Goal: Task Accomplishment & Management: Use online tool/utility

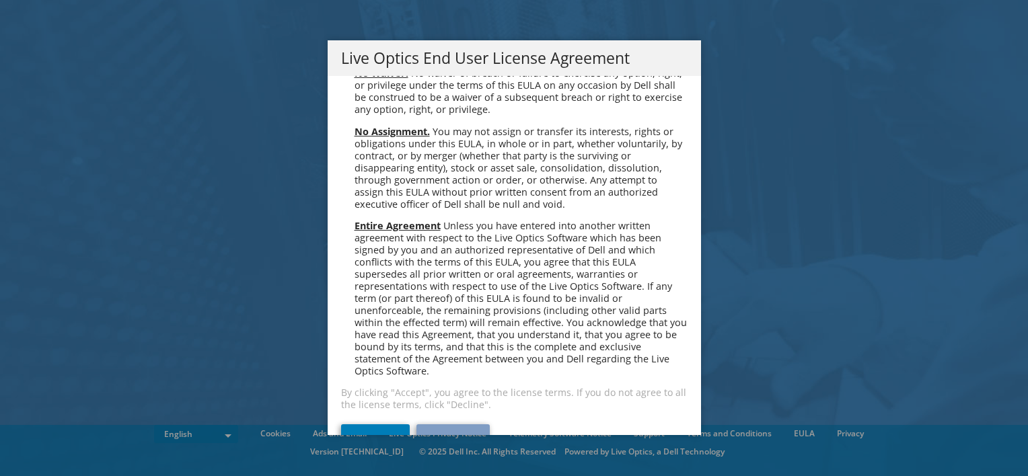
scroll to position [5088, 0]
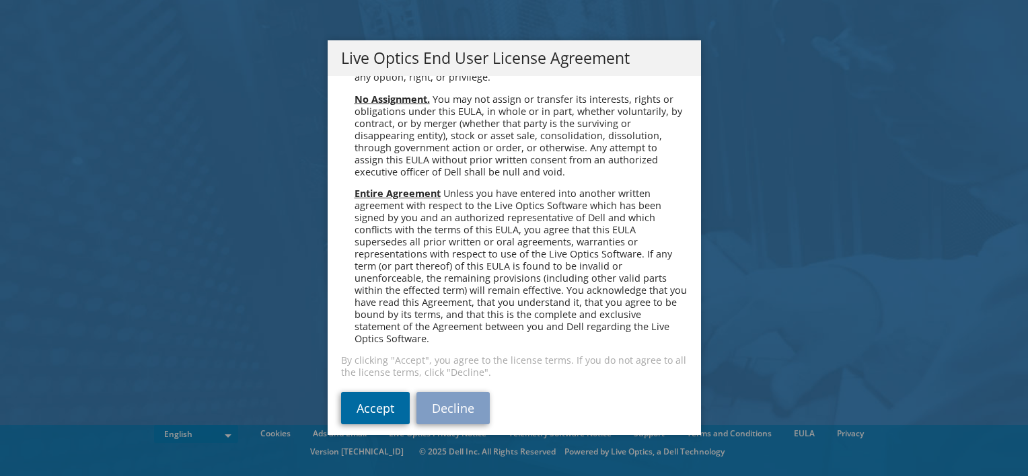
click at [377, 394] on link "Accept" at bounding box center [375, 408] width 69 height 32
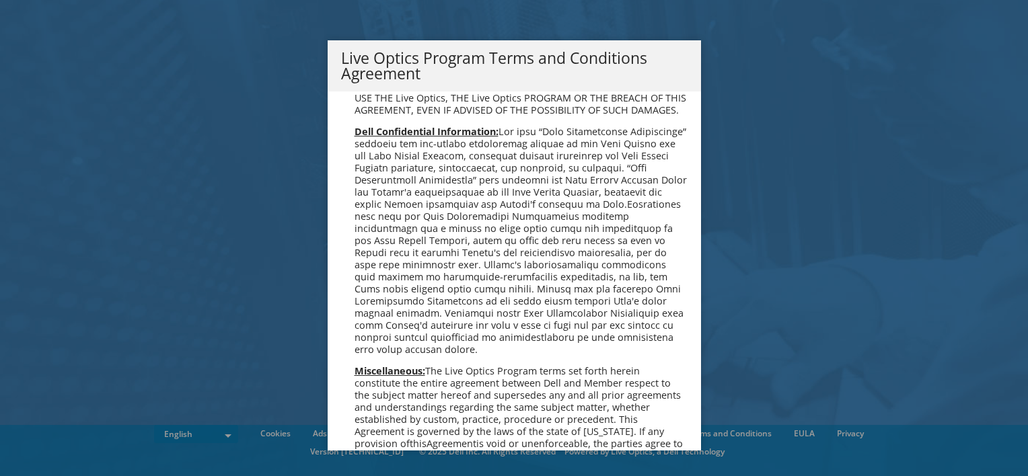
scroll to position [963, 0]
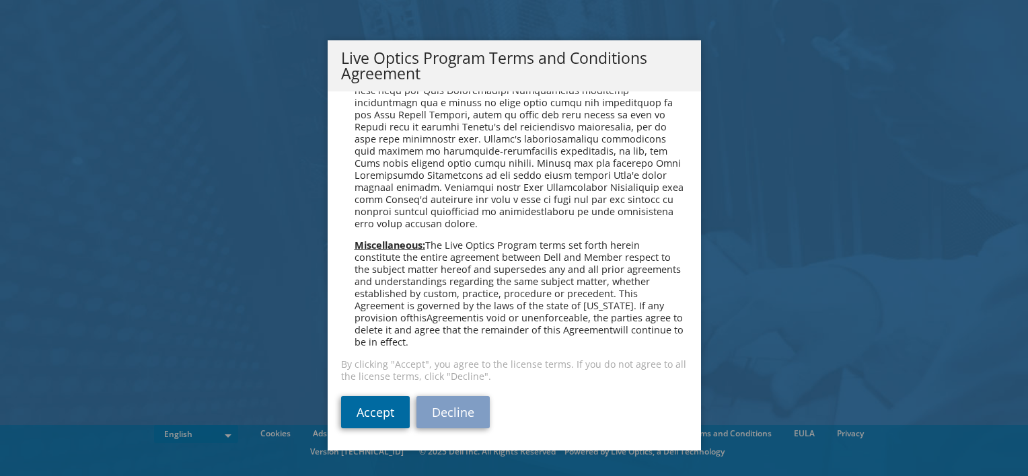
click at [353, 418] on link "Accept" at bounding box center [375, 412] width 69 height 32
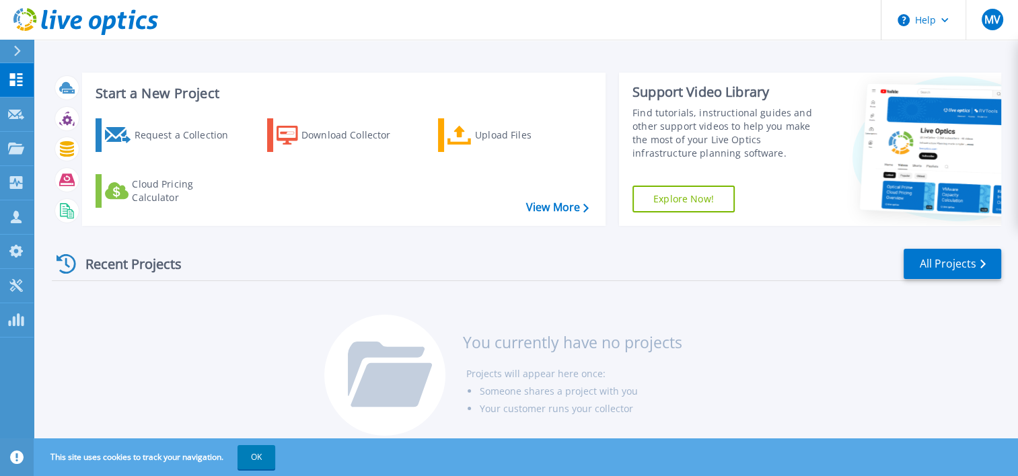
drag, startPoint x: 562, startPoint y: 6, endPoint x: 279, endPoint y: 265, distance: 383.4
click at [279, 265] on div "Recent Projects All Projects" at bounding box center [526, 265] width 949 height 34
click at [540, 213] on link "View More" at bounding box center [557, 207] width 63 height 13
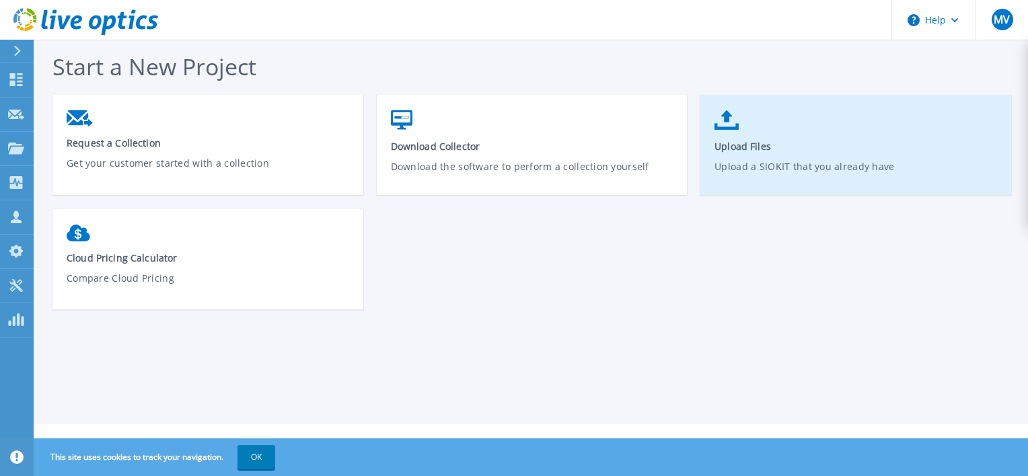
click at [756, 141] on span "Upload Files" at bounding box center [856, 146] width 283 height 13
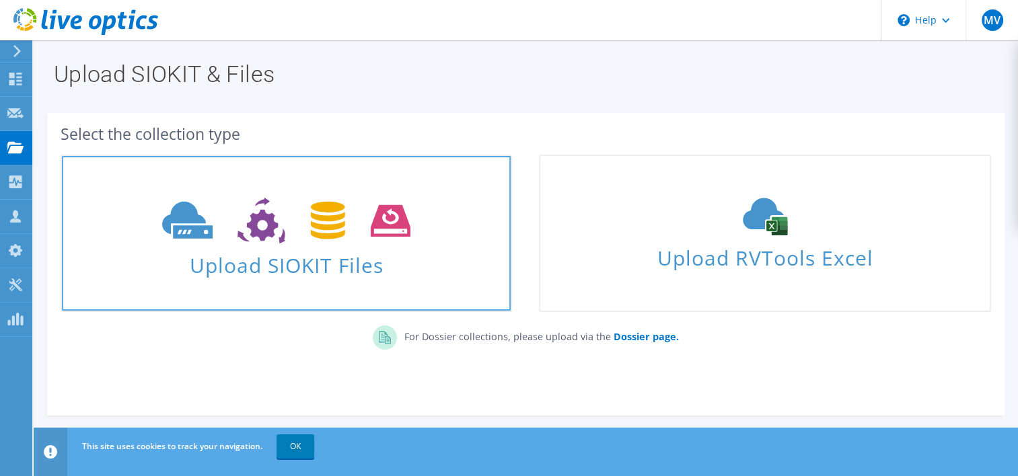
click at [301, 261] on span "Upload SIOKIT Files" at bounding box center [286, 261] width 449 height 29
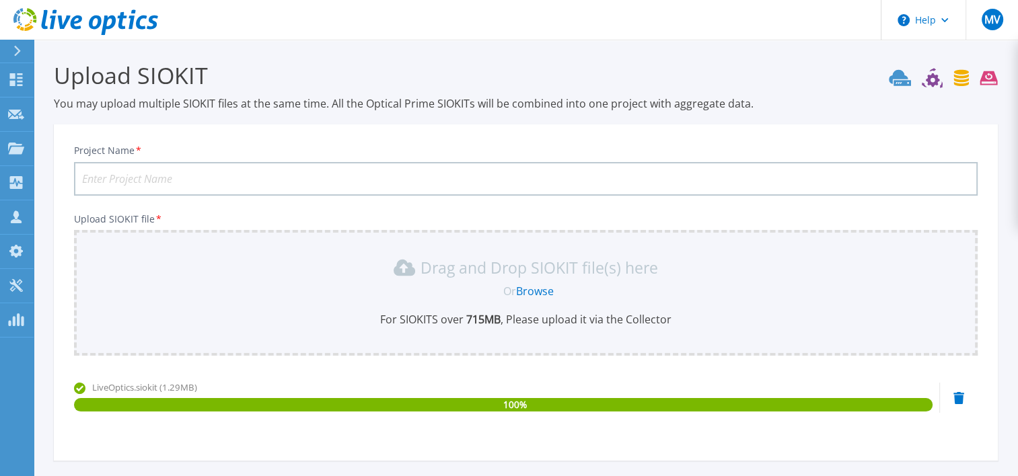
click at [655, 382] on div "LiveOptics.siokit (1.29MB)" at bounding box center [503, 387] width 859 height 13
click at [651, 400] on div "100 %" at bounding box center [503, 404] width 859 height 13
click at [383, 174] on input "Project Name *" at bounding box center [526, 179] width 904 height 34
click at [377, 181] on input "Project Name *" at bounding box center [526, 179] width 904 height 34
click at [118, 177] on input "Grupo HDI" at bounding box center [526, 179] width 904 height 34
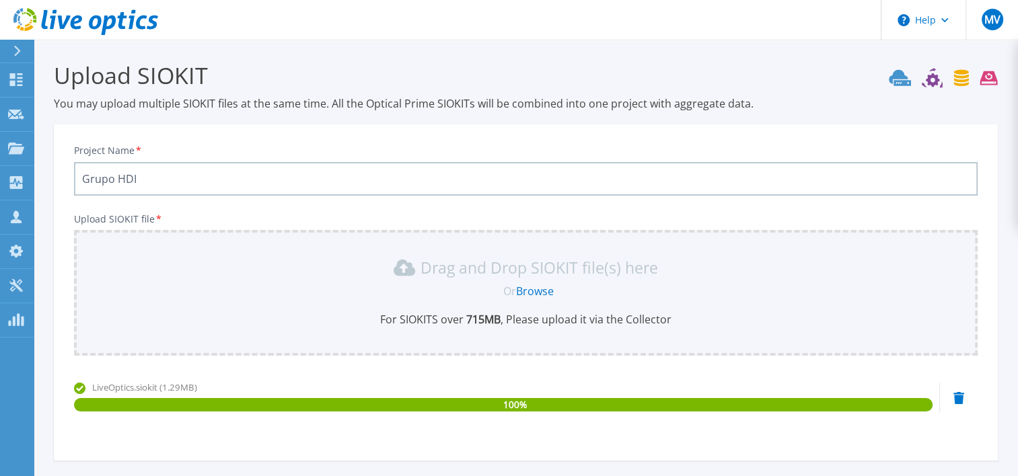
drag, startPoint x: 116, startPoint y: 176, endPoint x: 42, endPoint y: 176, distance: 74.7
click at [42, 176] on section "Upload SIOKIT You may upload multiple SIOKIT files at the same time. All the Op…" at bounding box center [526, 294] width 984 height 509
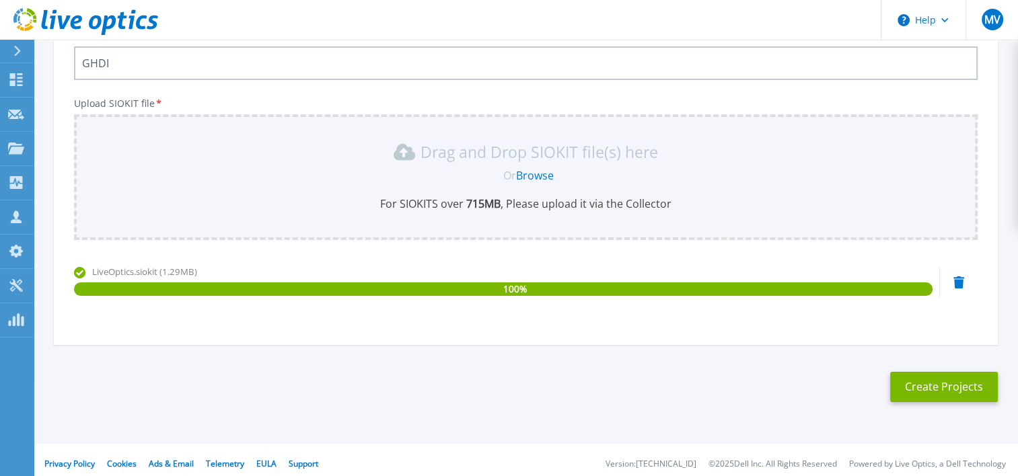
scroll to position [122, 0]
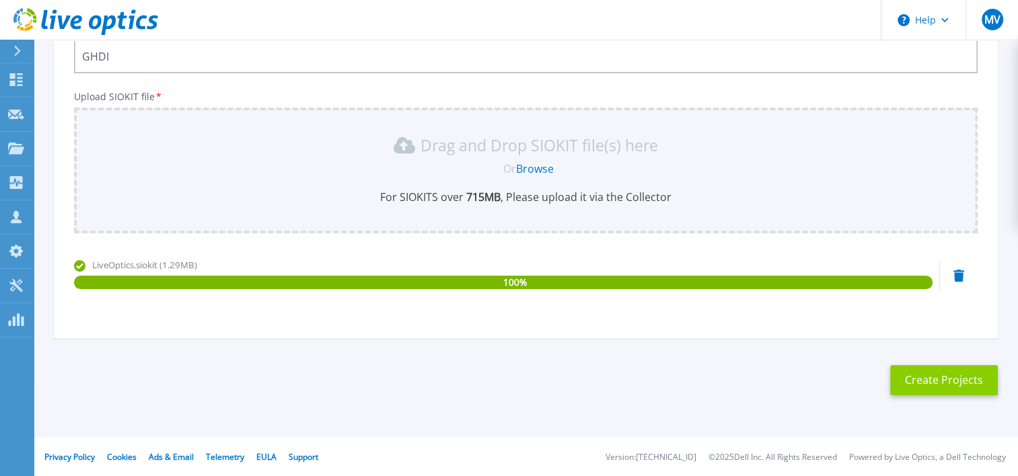
type input "GHDI"
click at [937, 380] on button "Create Projects" at bounding box center [944, 380] width 108 height 30
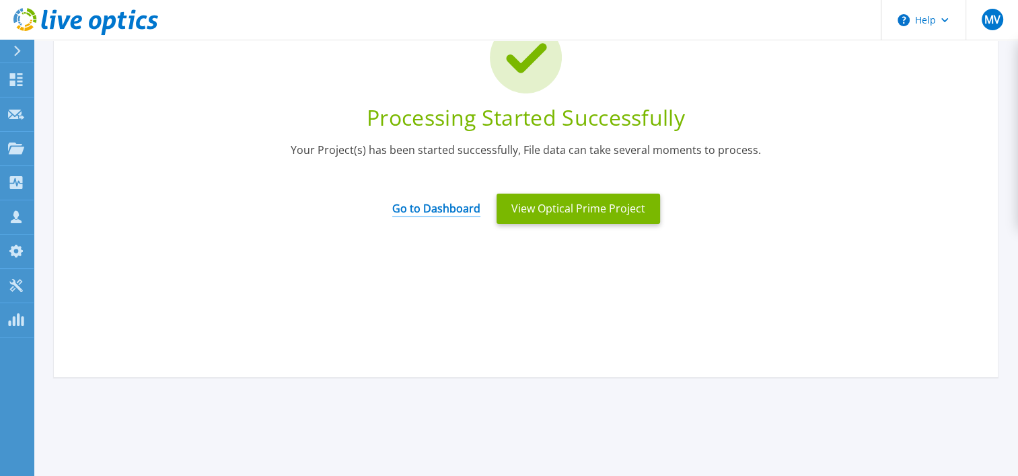
click at [425, 211] on link "Go to Dashboard" at bounding box center [436, 204] width 88 height 26
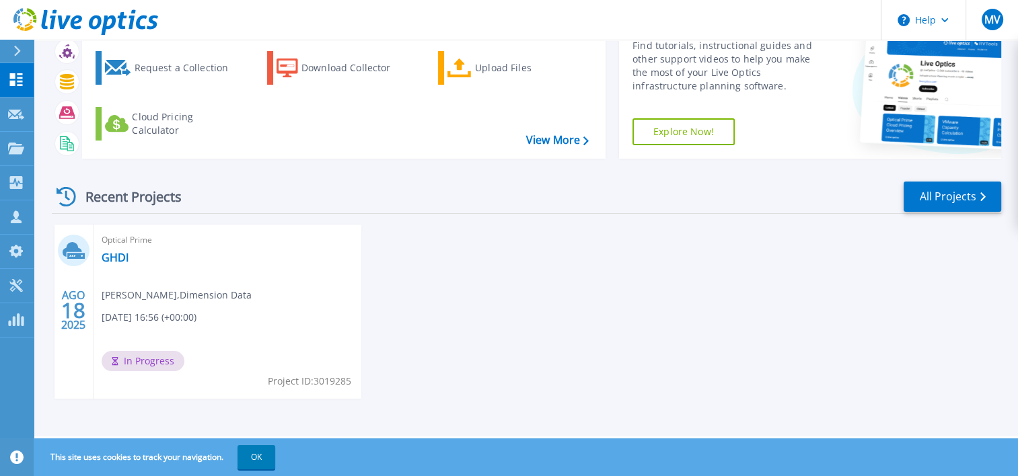
scroll to position [67, 0]
click at [254, 463] on button "OK" at bounding box center [257, 457] width 38 height 24
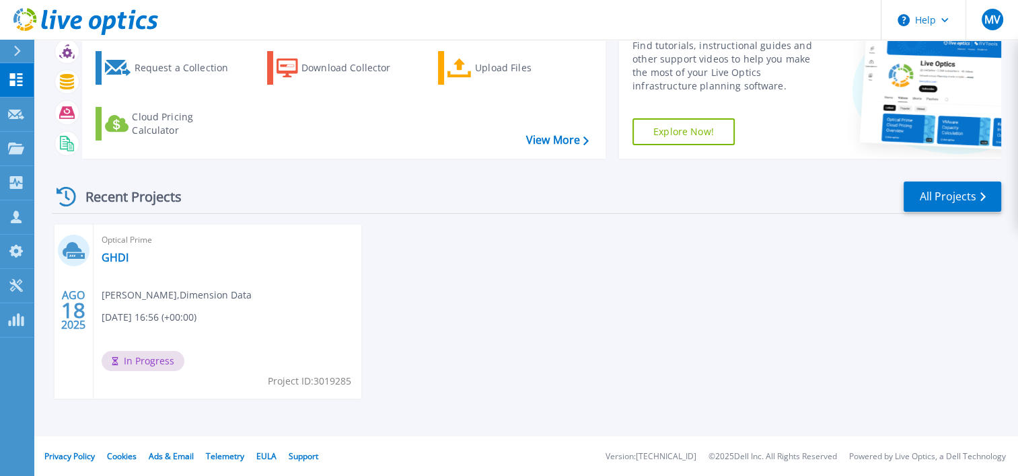
click at [62, 247] on div at bounding box center [74, 251] width 32 height 32
drag, startPoint x: 131, startPoint y: 356, endPoint x: 132, endPoint y: 346, distance: 10.2
click at [131, 356] on span "In Progress" at bounding box center [143, 361] width 83 height 20
click at [119, 256] on link "GHDI" at bounding box center [115, 257] width 27 height 13
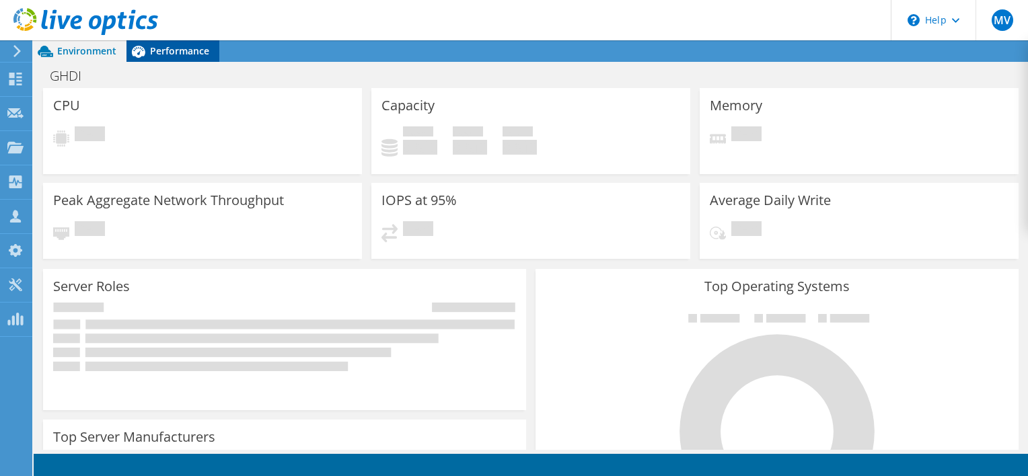
click at [177, 50] on span "Performance" at bounding box center [179, 50] width 59 height 13
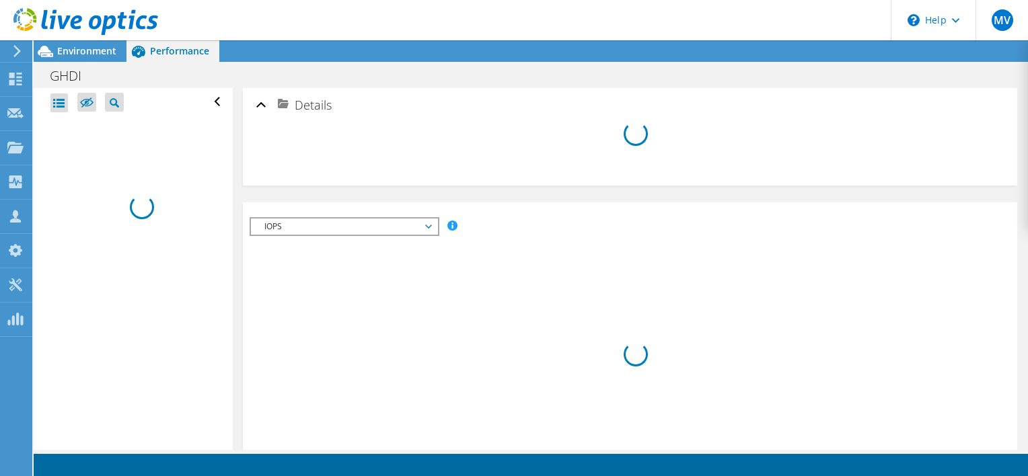
click at [431, 227] on span "IOPS" at bounding box center [344, 227] width 186 height 16
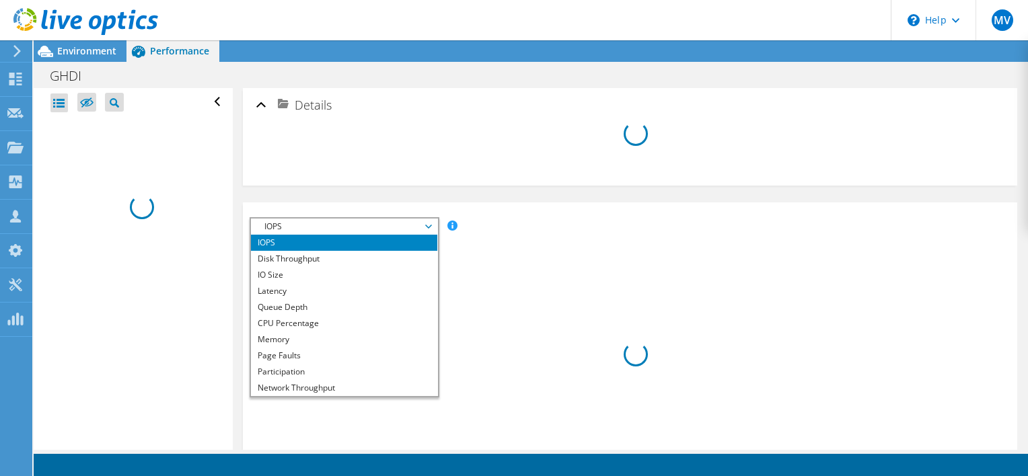
click at [431, 227] on span "IOPS" at bounding box center [344, 227] width 186 height 16
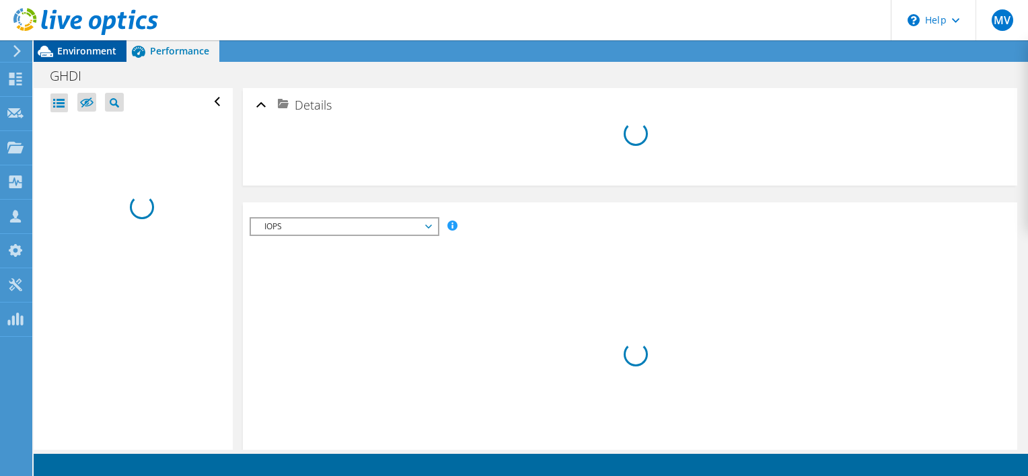
click at [67, 49] on span "Environment" at bounding box center [86, 50] width 59 height 13
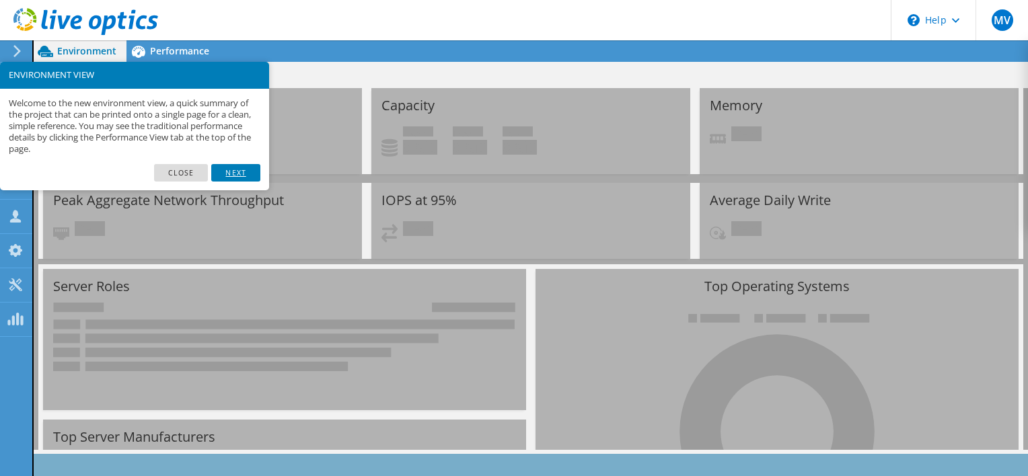
click at [248, 174] on link "Next" at bounding box center [235, 172] width 48 height 17
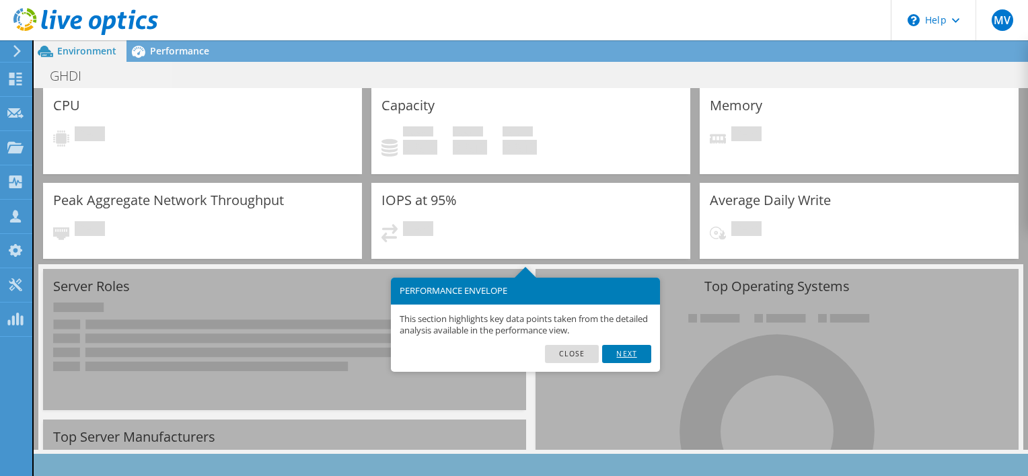
click at [622, 351] on link "Next" at bounding box center [626, 353] width 48 height 17
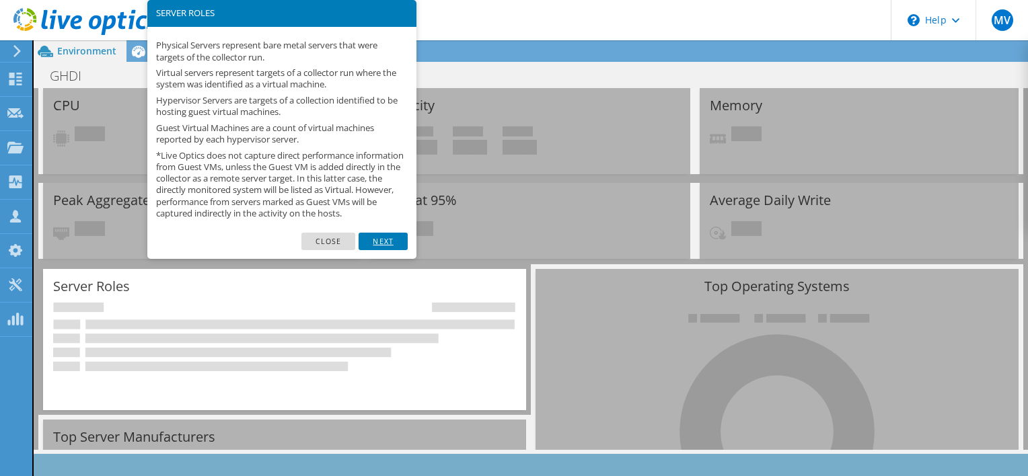
click at [377, 250] on link "Next" at bounding box center [383, 241] width 48 height 17
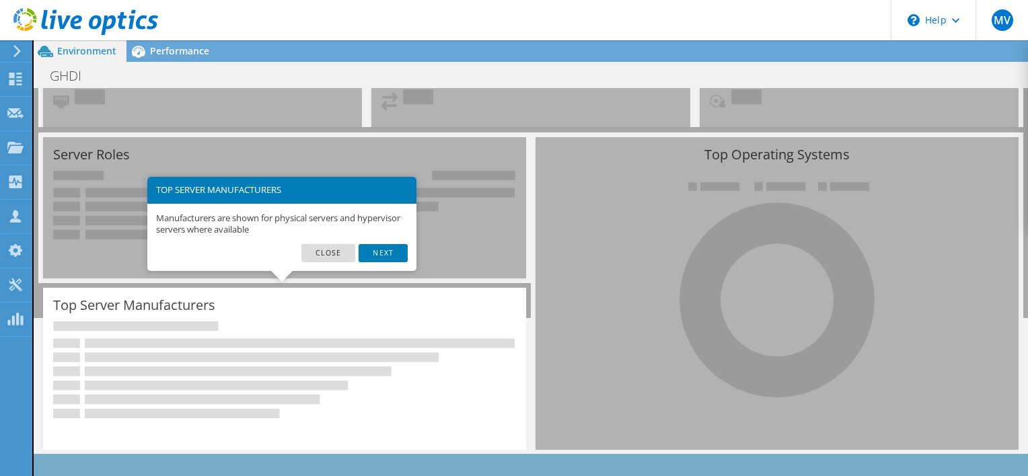
scroll to position [133, 0]
click at [381, 253] on link "Next" at bounding box center [383, 252] width 48 height 17
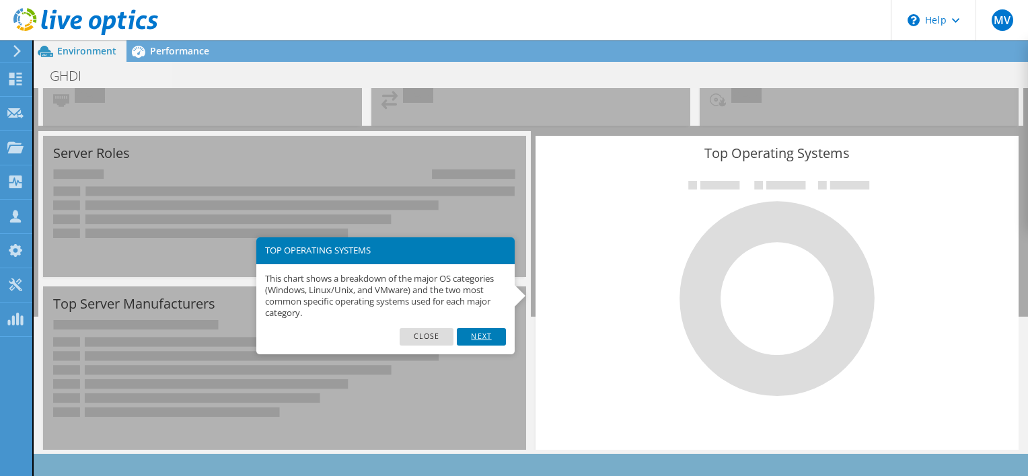
click at [475, 335] on link "Next" at bounding box center [481, 336] width 48 height 17
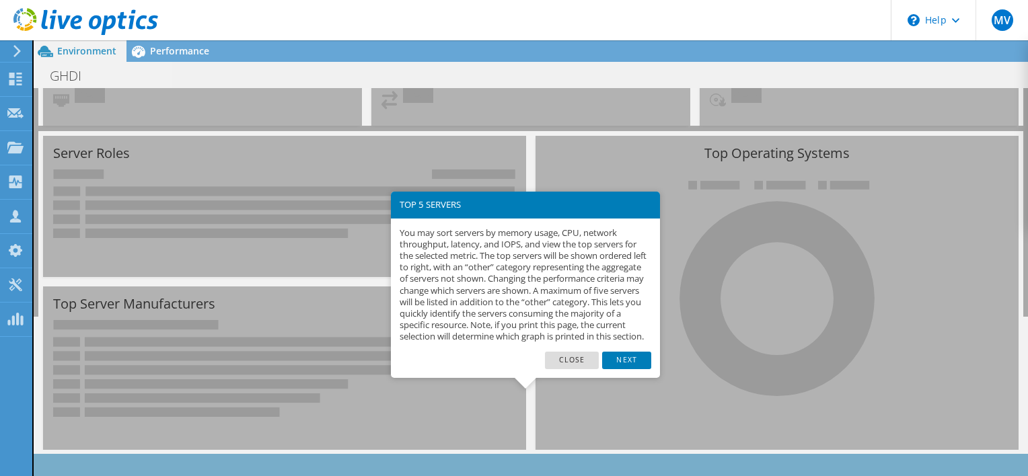
scroll to position [194, 0]
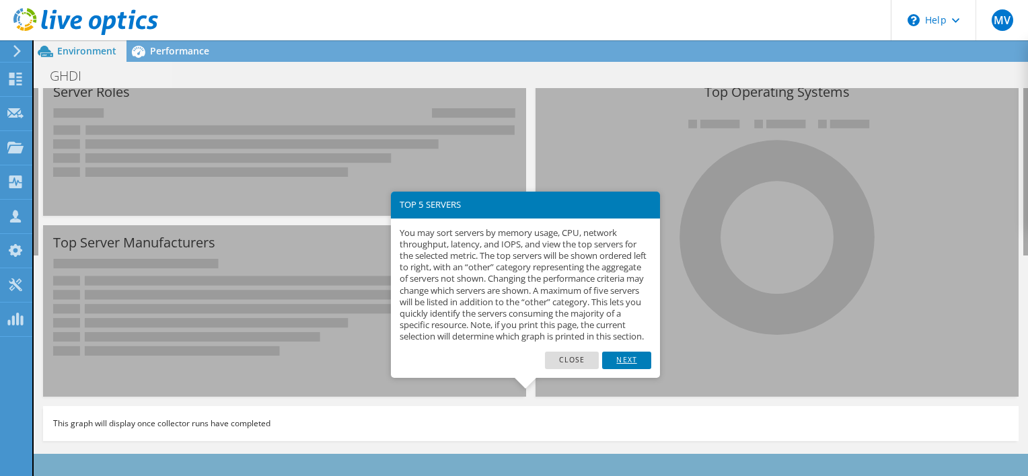
click at [633, 369] on link "Next" at bounding box center [626, 360] width 48 height 17
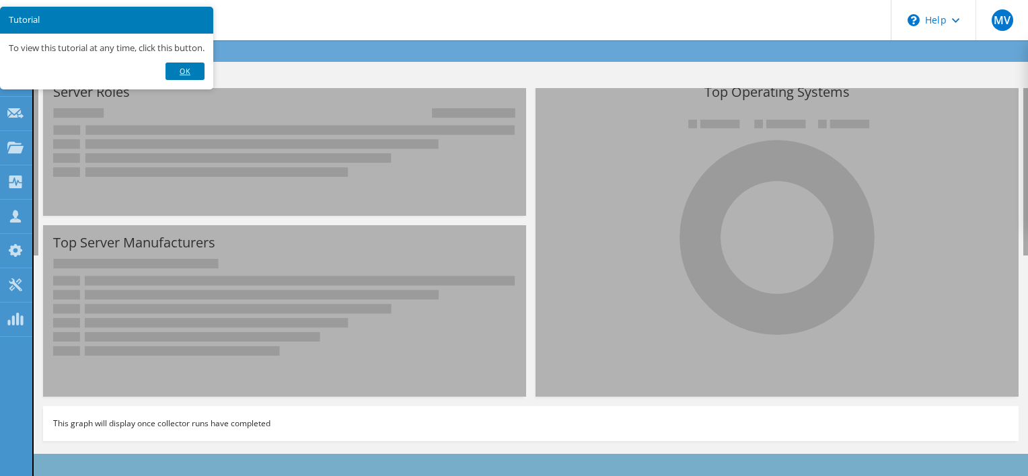
drag, startPoint x: 198, startPoint y: 67, endPoint x: 212, endPoint y: 115, distance: 50.3
click at [198, 67] on link "Ok" at bounding box center [185, 71] width 39 height 17
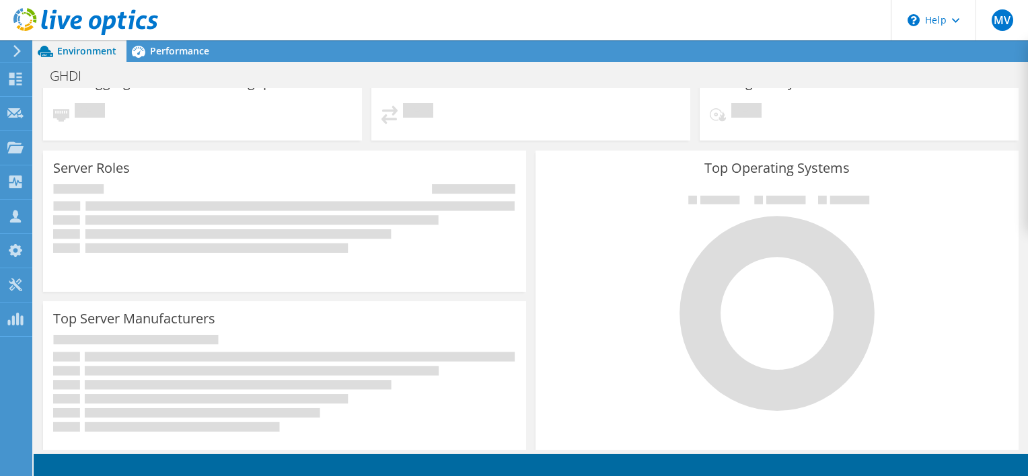
scroll to position [0, 0]
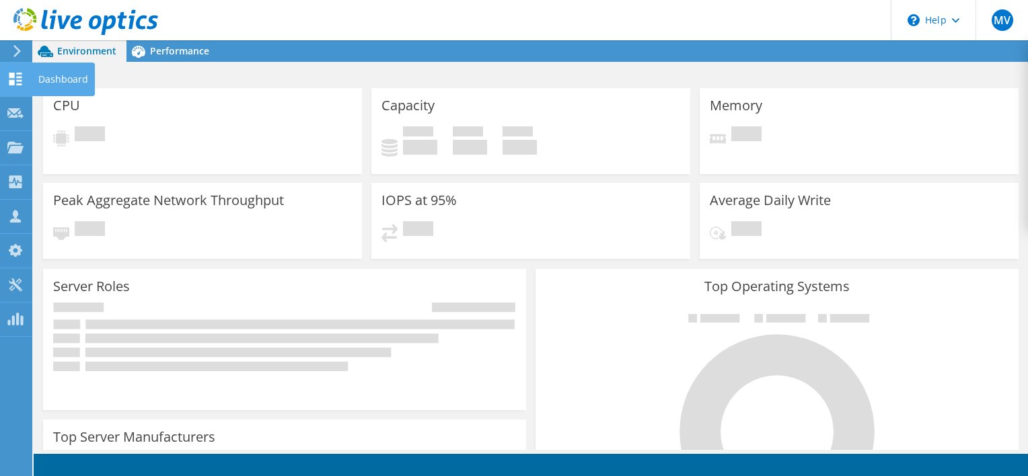
click at [42, 79] on div "Dashboard" at bounding box center [63, 80] width 63 height 34
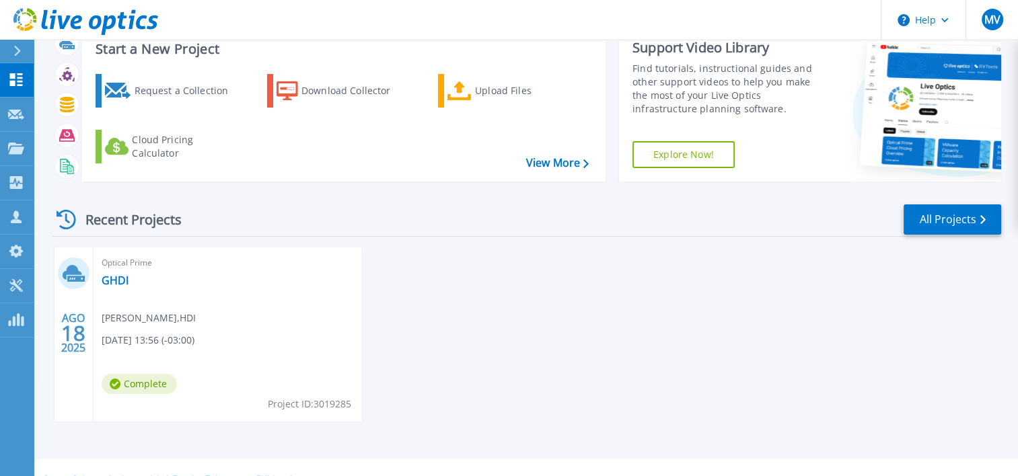
scroll to position [67, 0]
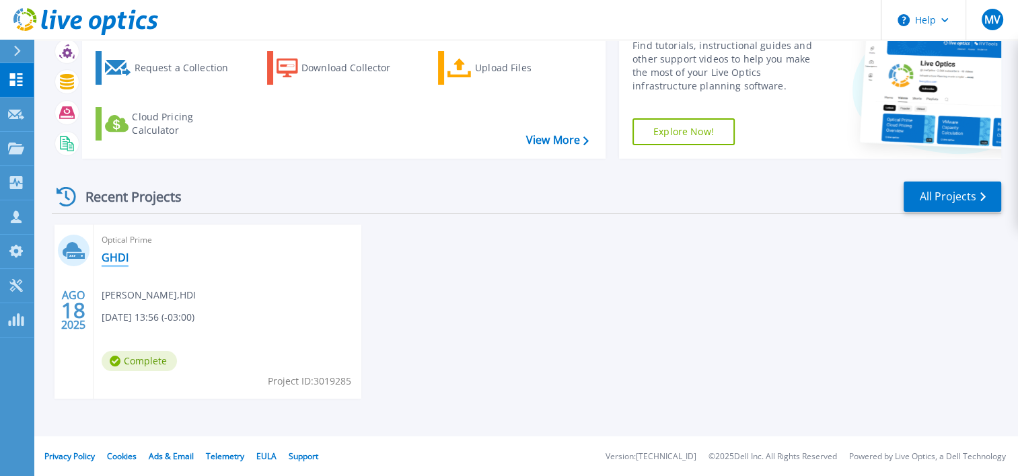
click at [116, 257] on link "GHDI" at bounding box center [115, 257] width 27 height 13
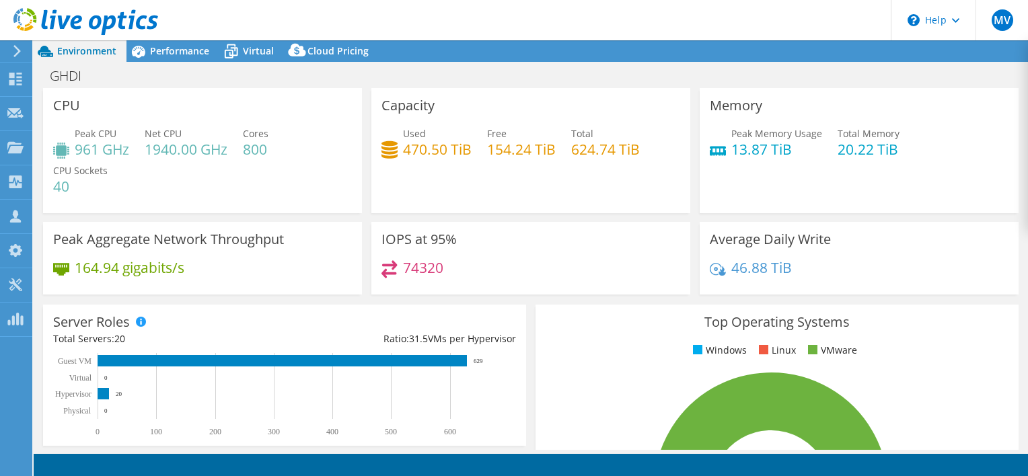
select select "USD"
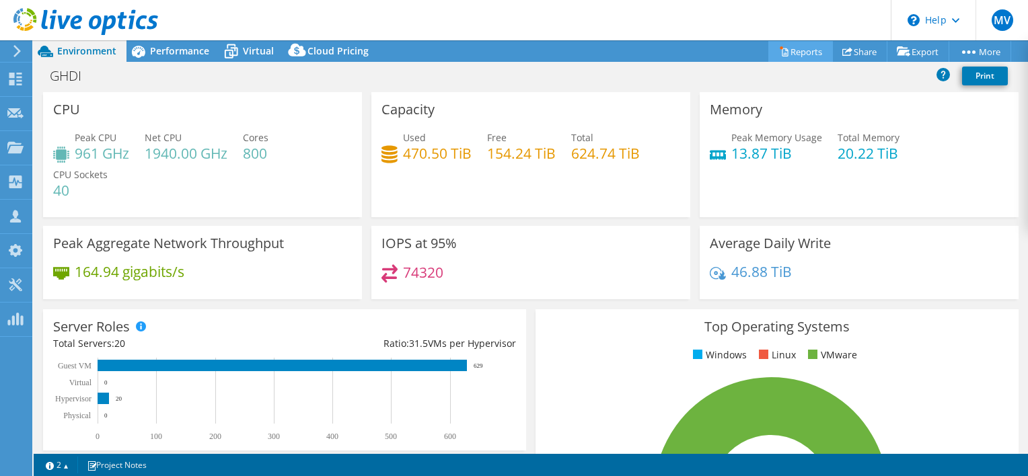
click at [783, 49] on link "Reports" at bounding box center [800, 51] width 65 height 21
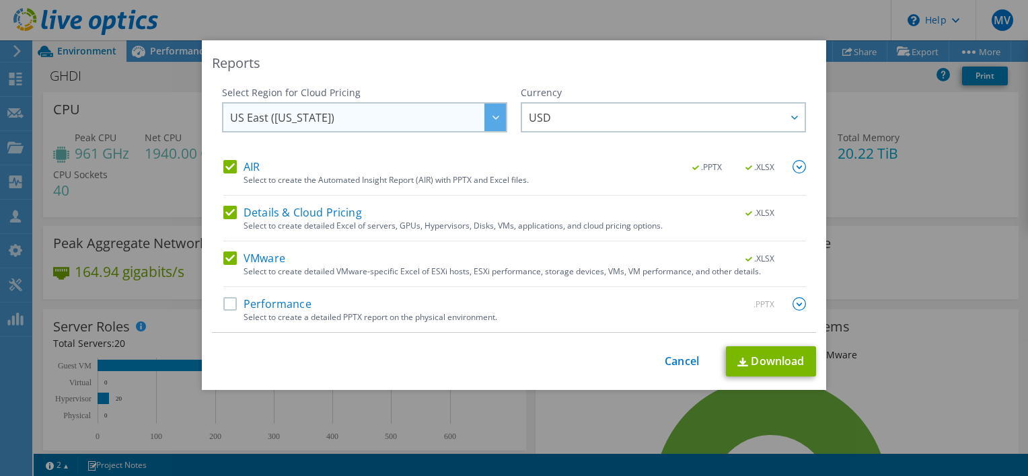
click at [486, 119] on div at bounding box center [495, 118] width 22 height 28
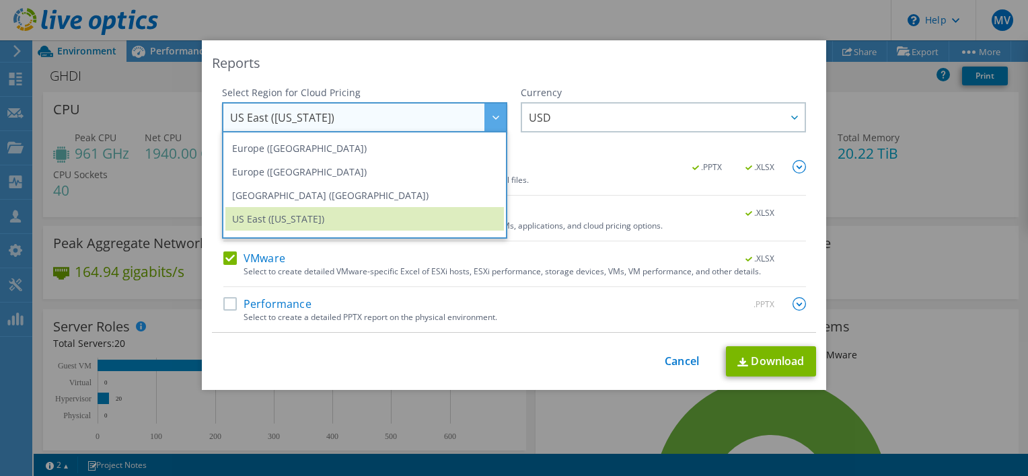
scroll to position [182, 0]
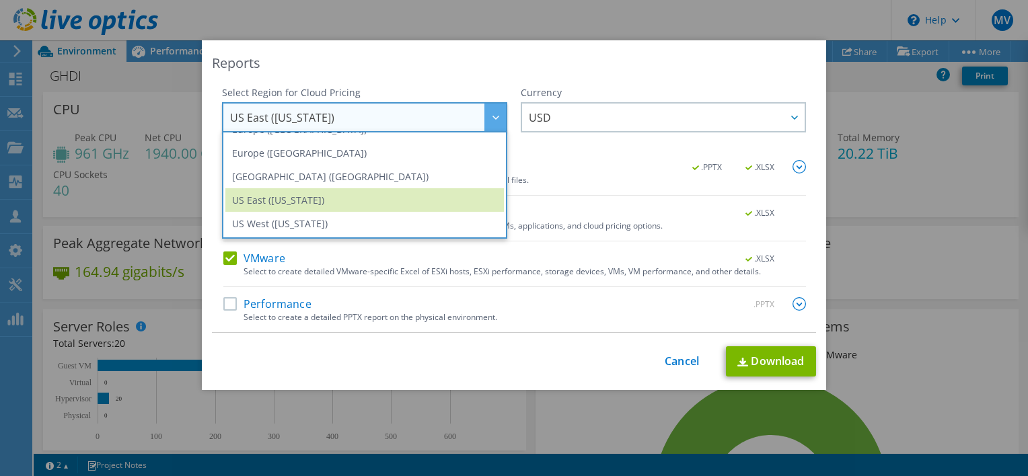
click at [485, 116] on div at bounding box center [495, 118] width 22 height 28
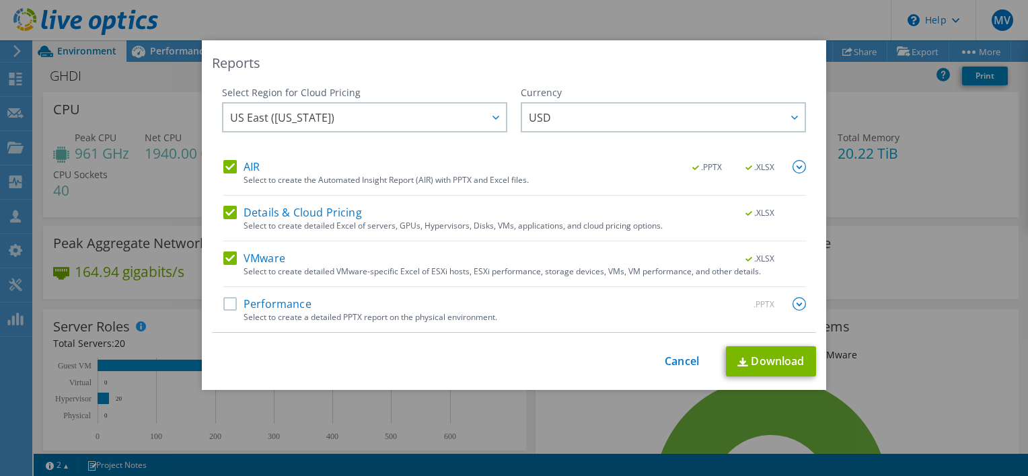
click at [227, 304] on label "Performance" at bounding box center [267, 303] width 88 height 13
click at [0, 0] on input "Performance" at bounding box center [0, 0] width 0 height 0
click at [494, 116] on div at bounding box center [495, 118] width 22 height 28
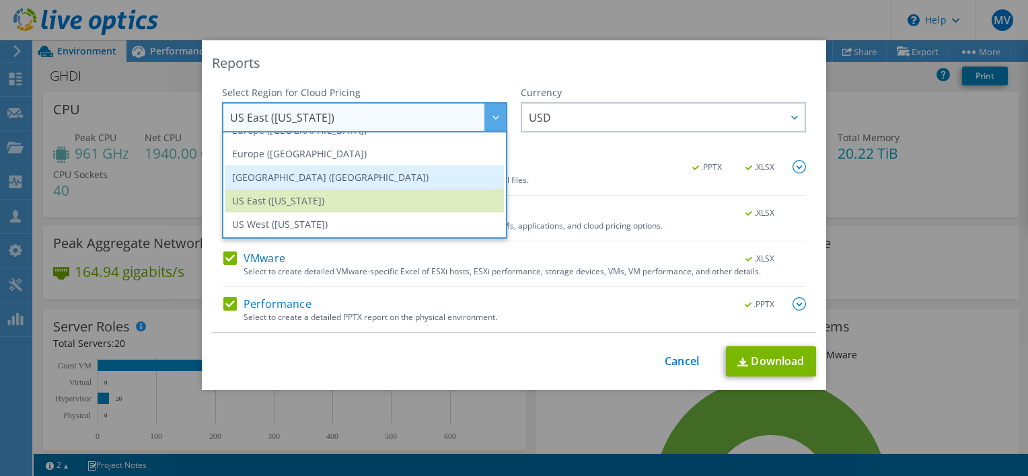
click at [314, 182] on li "South America (Sao Paulo)" at bounding box center [364, 178] width 279 height 24
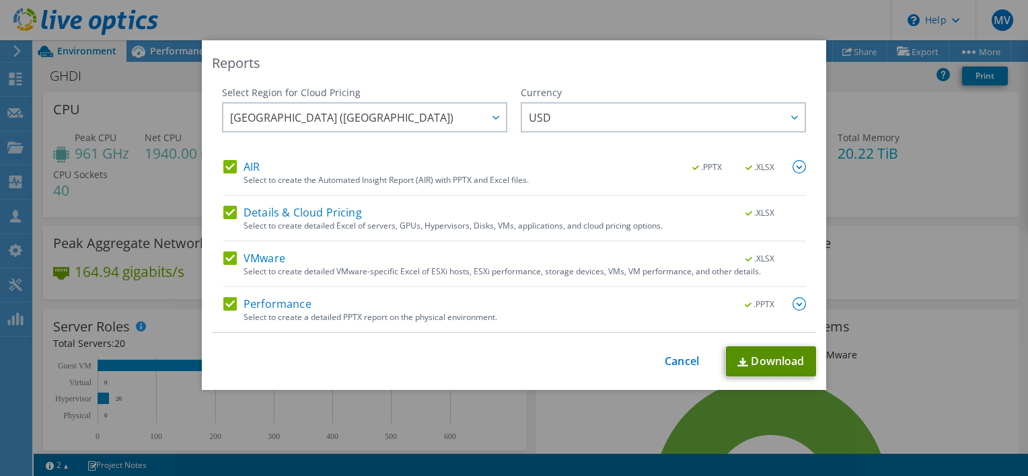
click at [769, 357] on link "Download" at bounding box center [771, 362] width 90 height 30
click at [793, 304] on img at bounding box center [799, 303] width 13 height 13
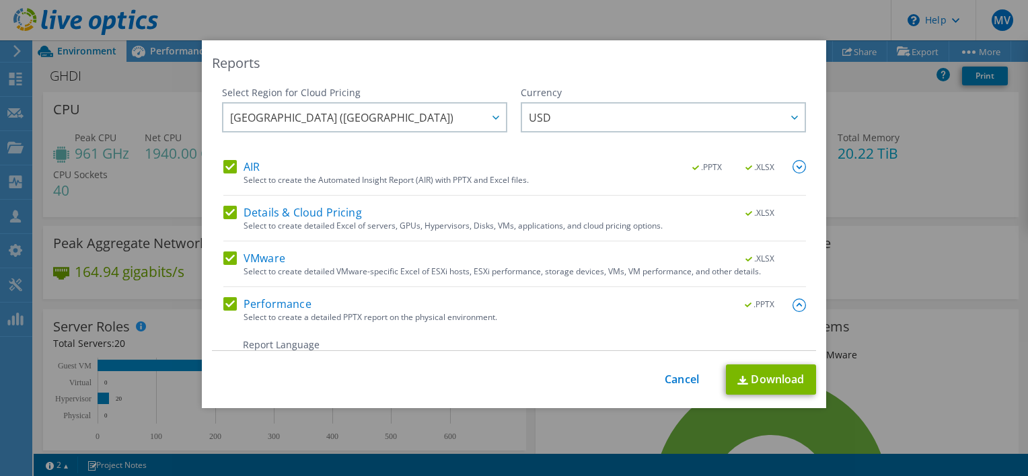
scroll to position [231, 0]
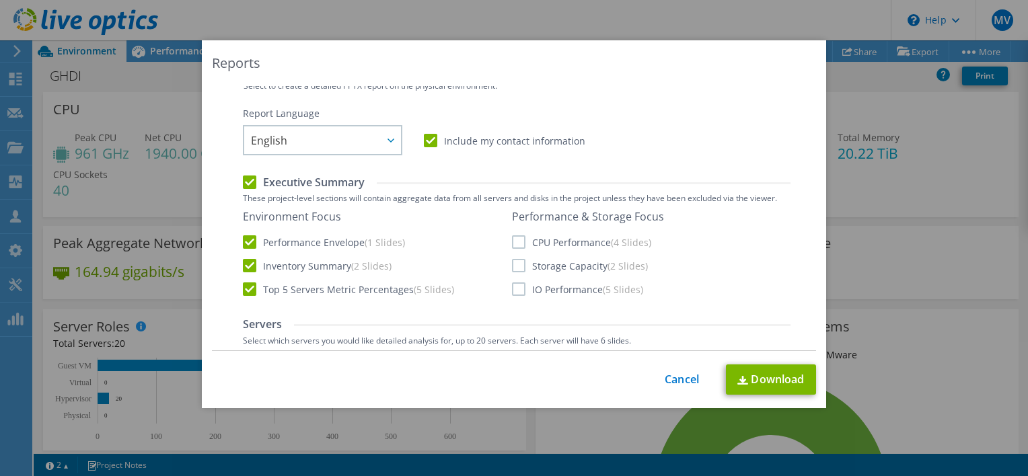
click at [515, 241] on label "CPU Performance (4 Slides)" at bounding box center [581, 242] width 139 height 13
click at [0, 0] on input "CPU Performance (4 Slides)" at bounding box center [0, 0] width 0 height 0
drag, startPoint x: 515, startPoint y: 266, endPoint x: 515, endPoint y: 278, distance: 11.4
click at [515, 268] on label "Storage Capacity (2 Slides)" at bounding box center [580, 265] width 136 height 13
click at [0, 0] on input "Storage Capacity (2 Slides)" at bounding box center [0, 0] width 0 height 0
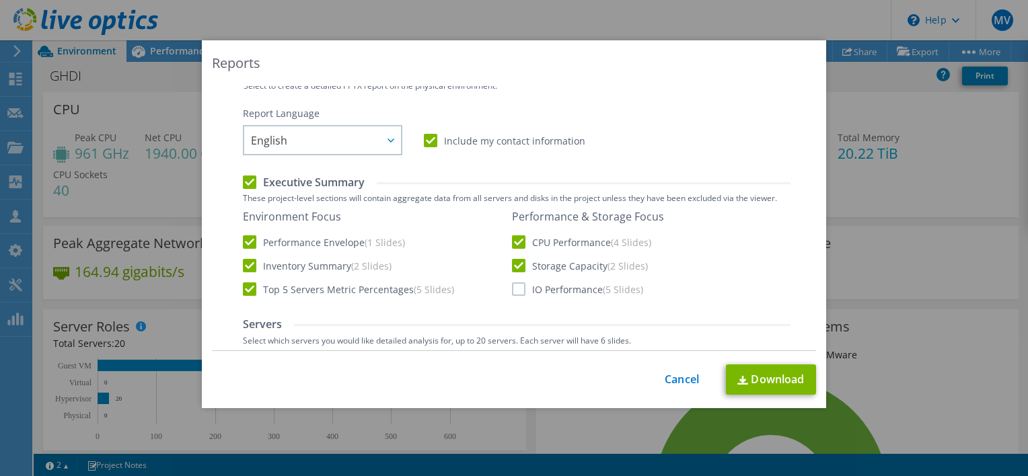
click at [515, 292] on label "IO Performance (5 Slides)" at bounding box center [577, 289] width 131 height 13
click at [0, 0] on input "IO Performance (5 Slides)" at bounding box center [0, 0] width 0 height 0
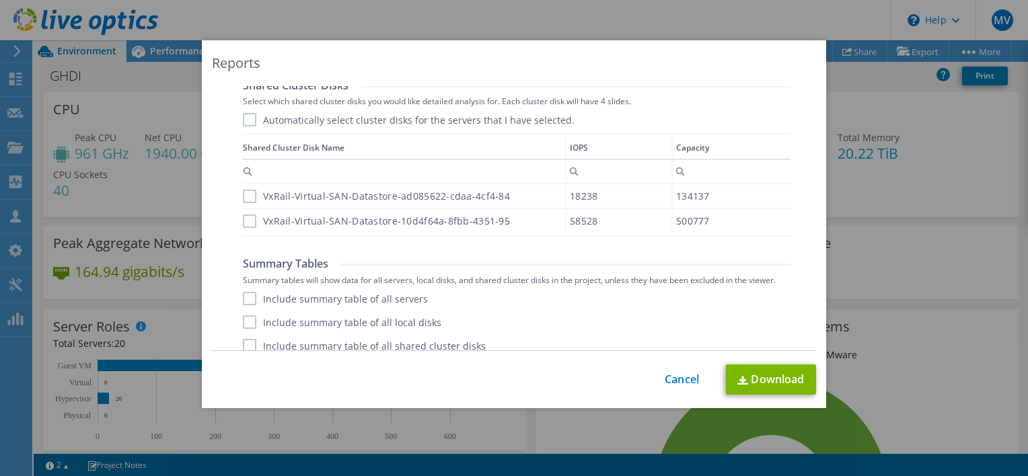
scroll to position [869, 0]
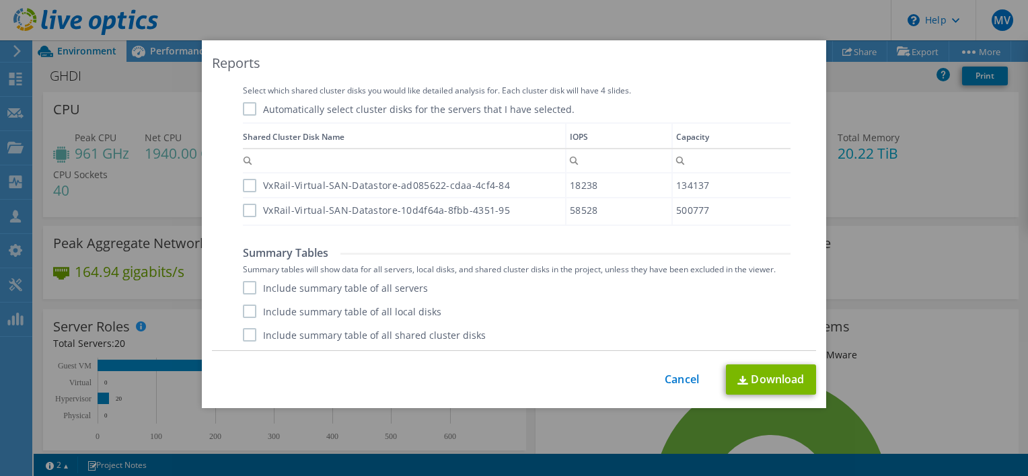
click at [246, 184] on label "VxRail-Virtual-SAN-Datastore-ad085622-cdaa-4cf4-84" at bounding box center [376, 185] width 267 height 13
click at [0, 0] on input "VxRail-Virtual-SAN-Datastore-ad085622-cdaa-4cf4-84" at bounding box center [0, 0] width 0 height 0
drag, startPoint x: 241, startPoint y: 207, endPoint x: 251, endPoint y: 246, distance: 40.3
click at [243, 207] on label "VxRail-Virtual-SAN-Datastore-10d4f64a-8fbb-4351-95" at bounding box center [376, 210] width 267 height 13
click at [0, 0] on input "VxRail-Virtual-SAN-Datastore-10d4f64a-8fbb-4351-95" at bounding box center [0, 0] width 0 height 0
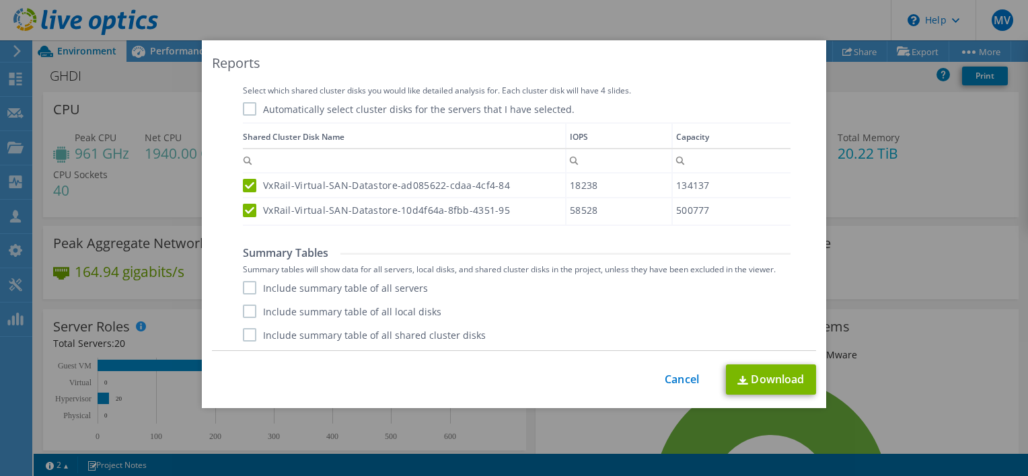
click at [243, 287] on label "Include summary table of all servers" at bounding box center [335, 287] width 185 height 13
click at [0, 0] on input "Include summary table of all servers" at bounding box center [0, 0] width 0 height 0
click at [243, 308] on label "Include summary table of all local disks" at bounding box center [342, 311] width 198 height 13
click at [0, 0] on input "Include summary table of all local disks" at bounding box center [0, 0] width 0 height 0
click at [243, 336] on label "Include summary table of all shared cluster disks" at bounding box center [364, 334] width 243 height 13
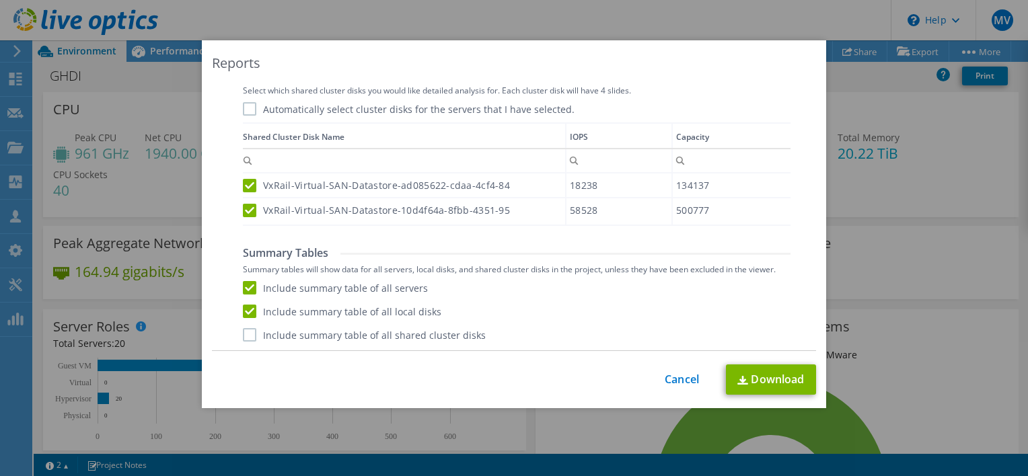
click at [0, 0] on input "Include summary table of all shared cluster disks" at bounding box center [0, 0] width 0 height 0
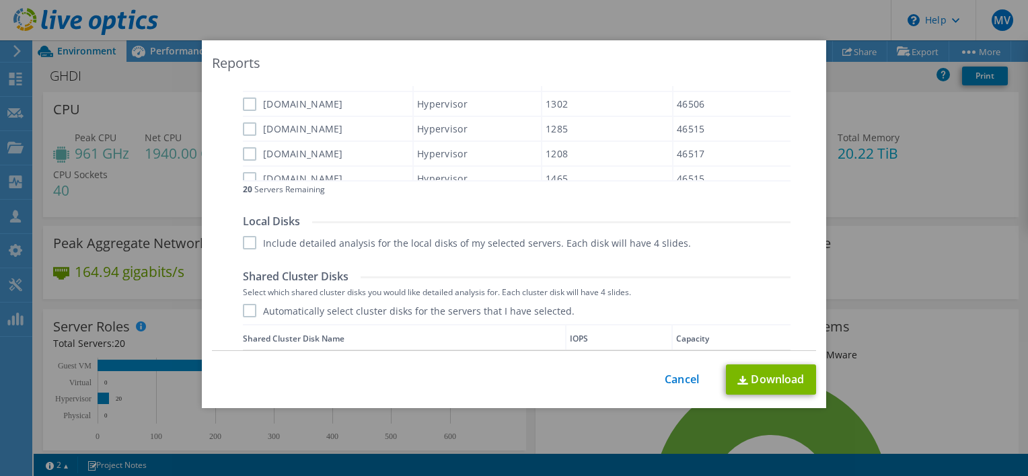
scroll to position [667, 0]
click at [248, 309] on label "Automatically select cluster disks for the servers that I have selected." at bounding box center [409, 310] width 332 height 13
click at [0, 0] on input "Automatically select cluster disks for the servers that I have selected." at bounding box center [0, 0] width 0 height 0
click at [250, 244] on label "Include detailed analysis for the local disks of my selected servers. Each disk…" at bounding box center [467, 242] width 448 height 13
click at [0, 0] on input "Include detailed analysis for the local disks of my selected servers. Each disk…" at bounding box center [0, 0] width 0 height 0
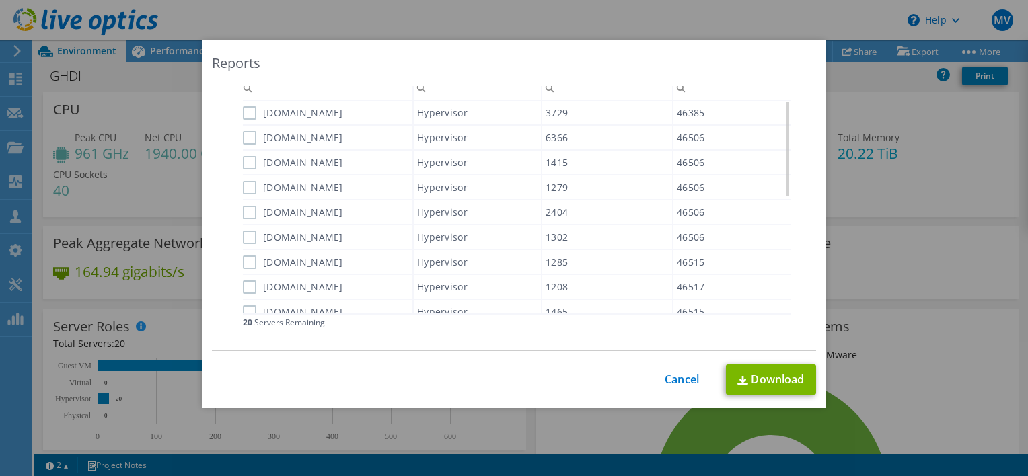
scroll to position [534, 0]
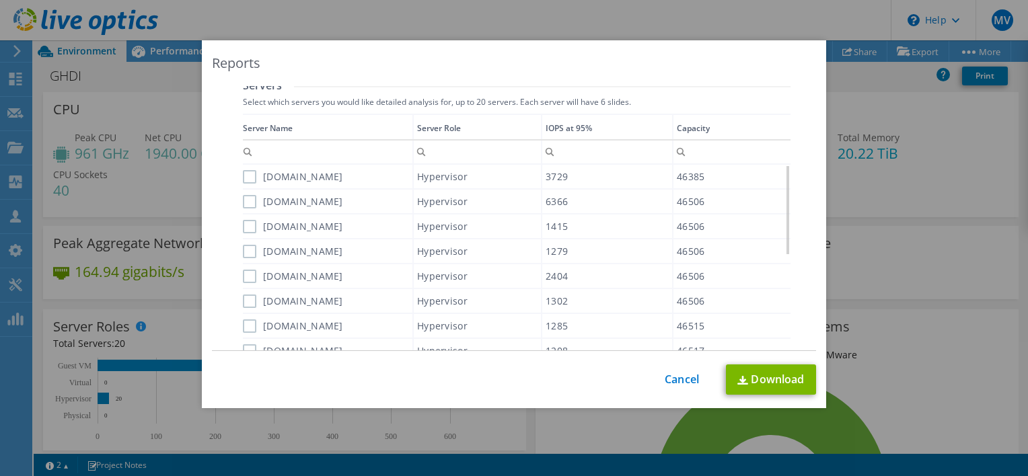
click at [244, 172] on label "hdixvxb180.hdi.br" at bounding box center [293, 176] width 100 height 13
click at [0, 0] on input "hdixvxb180.hdi.br" at bounding box center [0, 0] width 0 height 0
click at [243, 203] on label "hdixvxb174.hdi.br" at bounding box center [293, 204] width 100 height 13
click at [0, 0] on input "hdixvxb174.hdi.br" at bounding box center [0, 0] width 0 height 0
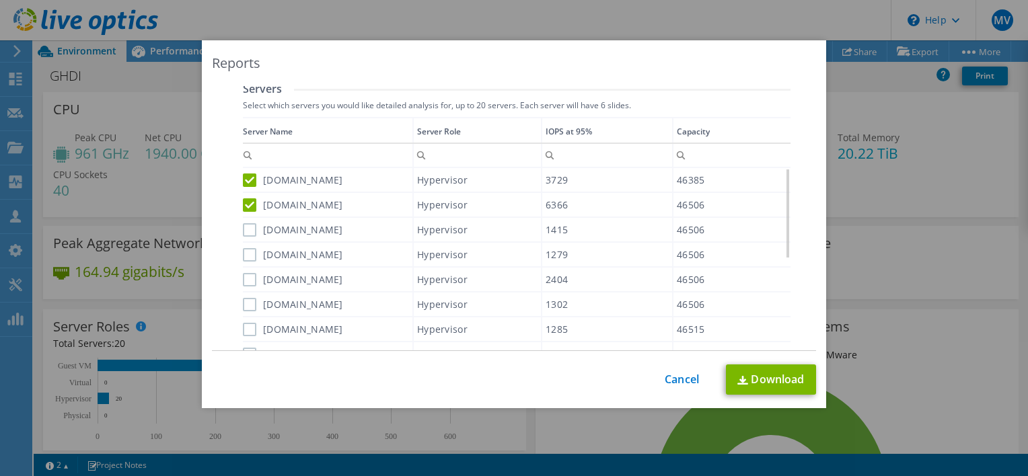
click at [244, 231] on label "hdixvxb176.hdi.br" at bounding box center [293, 229] width 100 height 13
click at [0, 0] on input "hdixvxb176.hdi.br" at bounding box center [0, 0] width 0 height 0
drag, startPoint x: 245, startPoint y: 252, endPoint x: 247, endPoint y: 264, distance: 11.6
click at [245, 253] on label "hdixvxb175.hdi.br" at bounding box center [293, 254] width 100 height 13
click at [0, 0] on input "hdixvxb175.hdi.br" at bounding box center [0, 0] width 0 height 0
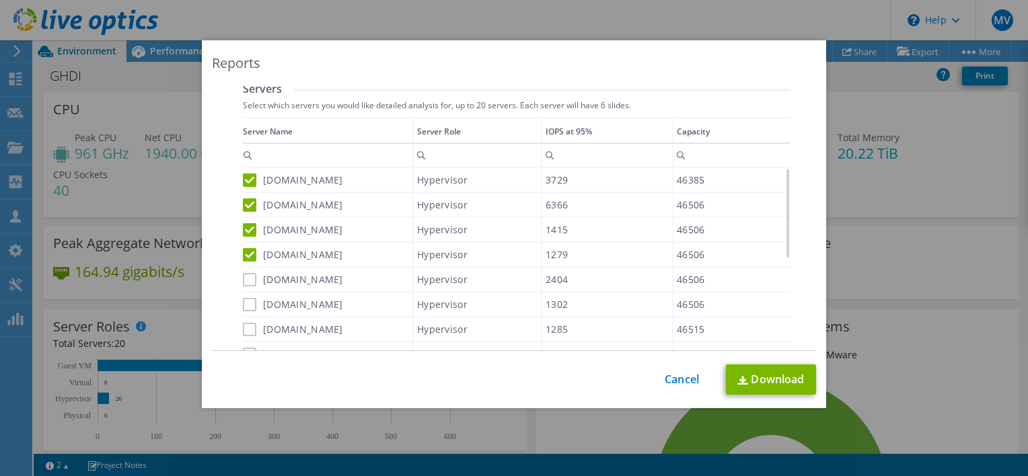
click at [247, 277] on label "hdixvxb177.hdi.br" at bounding box center [293, 279] width 100 height 13
click at [0, 0] on input "hdixvxb177.hdi.br" at bounding box center [0, 0] width 0 height 0
click at [246, 303] on label "hdixvxb173.hdi.br" at bounding box center [293, 304] width 100 height 13
click at [0, 0] on input "hdixvxb173.hdi.br" at bounding box center [0, 0] width 0 height 0
click at [246, 328] on label "hdixvxb179.hdi.br" at bounding box center [293, 329] width 100 height 13
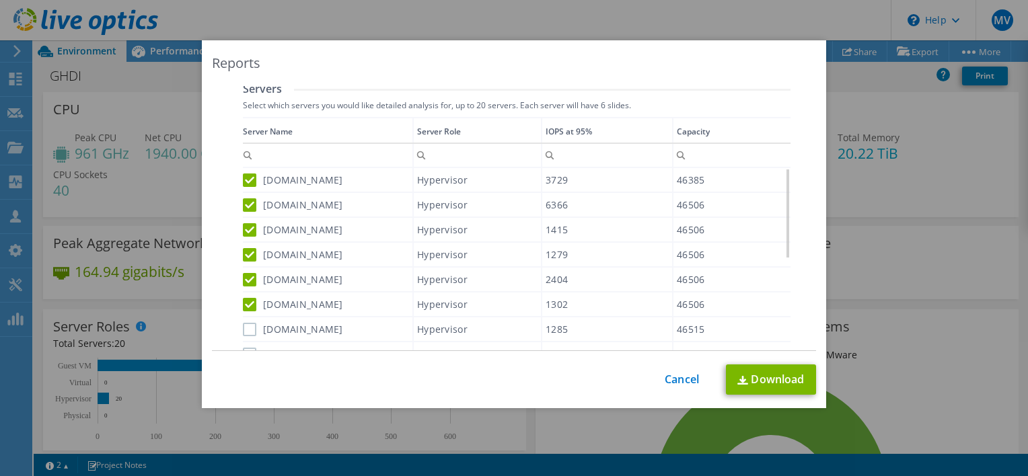
click at [0, 0] on input "hdixvxb179.hdi.br" at bounding box center [0, 0] width 0 height 0
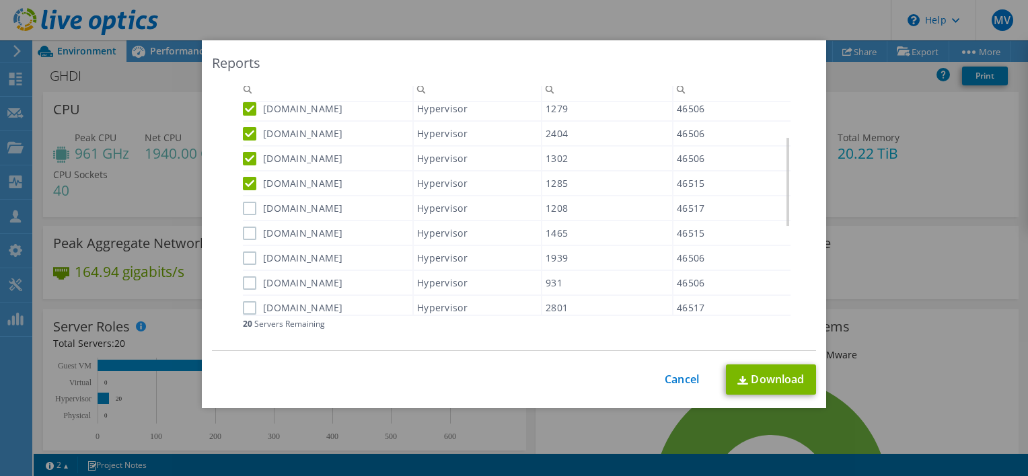
scroll to position [534, 0]
click at [246, 213] on div "hdixvxb183.hdi.br" at bounding box center [328, 208] width 170 height 24
drag, startPoint x: 245, startPoint y: 205, endPoint x: 246, endPoint y: 219, distance: 13.5
click at [245, 206] on label "hdixvxb183.hdi.br" at bounding box center [293, 207] width 100 height 13
click at [0, 0] on input "hdixvxb183.hdi.br" at bounding box center [0, 0] width 0 height 0
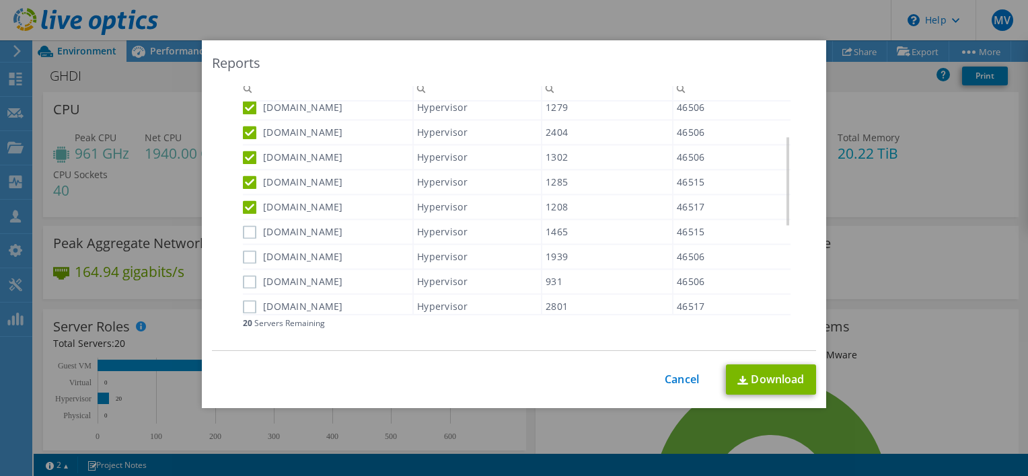
click at [247, 231] on label "hdixvxb178.hdi.br" at bounding box center [293, 231] width 100 height 13
click at [0, 0] on input "hdixvxb178.hdi.br" at bounding box center [0, 0] width 0 height 0
click at [247, 256] on label "hdixvxb172.hdi.br" at bounding box center [293, 256] width 100 height 13
click at [0, 0] on input "hdixvxb172.hdi.br" at bounding box center [0, 0] width 0 height 0
click at [247, 280] on label "hdixvxb171.hdi.br" at bounding box center [293, 281] width 100 height 13
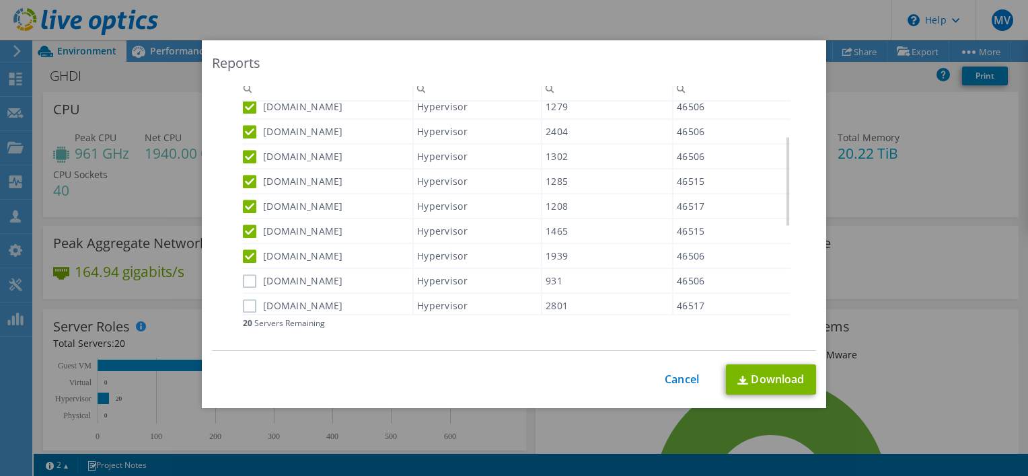
click at [0, 0] on input "hdixvxb171.hdi.br" at bounding box center [0, 0] width 0 height 0
click at [248, 303] on label "hdixvxb182.hdi.br" at bounding box center [293, 305] width 100 height 13
click at [0, 0] on input "hdixvxb182.hdi.br" at bounding box center [0, 0] width 0 height 0
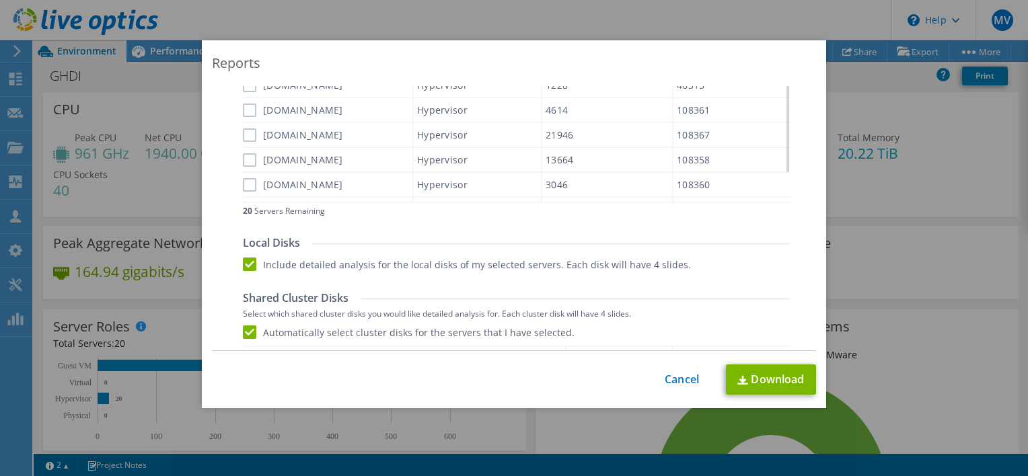
scroll to position [0, 0]
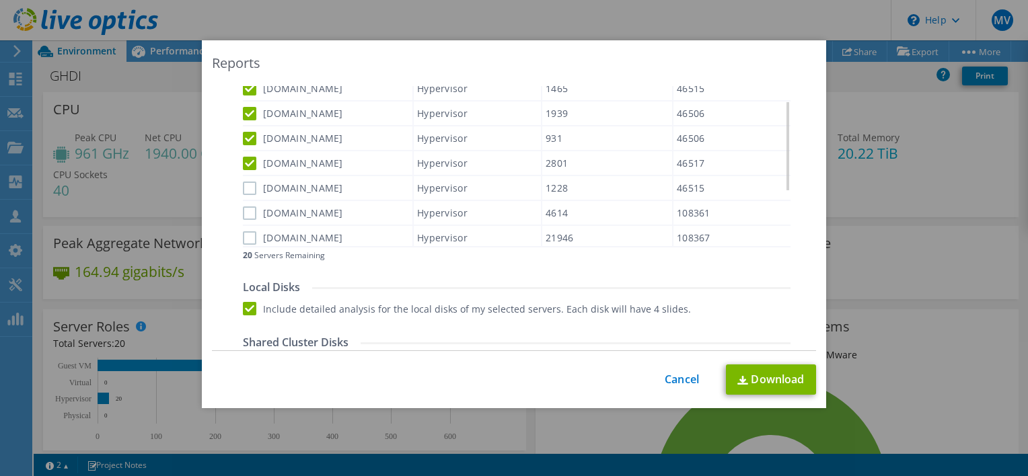
click at [244, 182] on label "hdixvxb181.hdi.br" at bounding box center [293, 188] width 100 height 13
click at [0, 0] on input "hdixvxb181.hdi.br" at bounding box center [0, 0] width 0 height 0
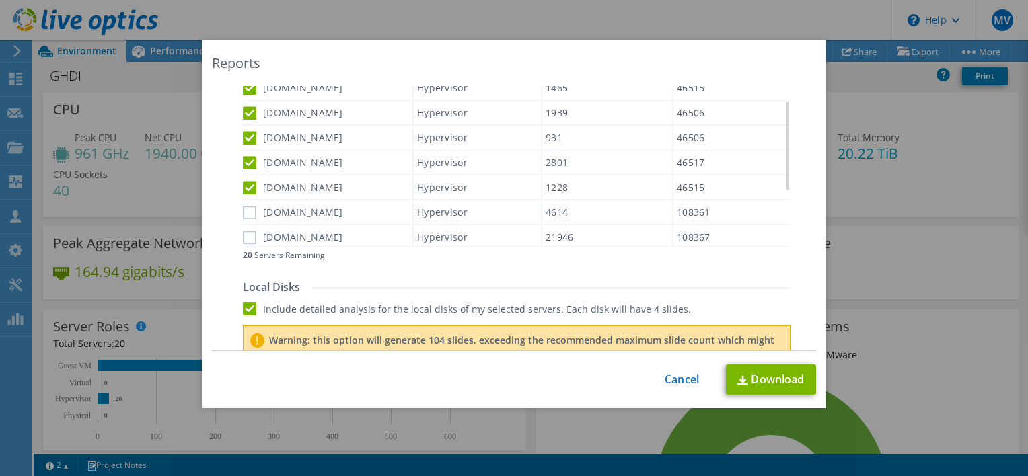
click at [243, 207] on label "hdixvxa207.hdi.br" at bounding box center [293, 212] width 100 height 13
click at [0, 0] on input "hdixvxa207.hdi.br" at bounding box center [0, 0] width 0 height 0
click at [248, 231] on label "hdixvxa202.hdi.br" at bounding box center [293, 236] width 100 height 13
click at [0, 0] on input "hdixvxa202.hdi.br" at bounding box center [0, 0] width 0 height 0
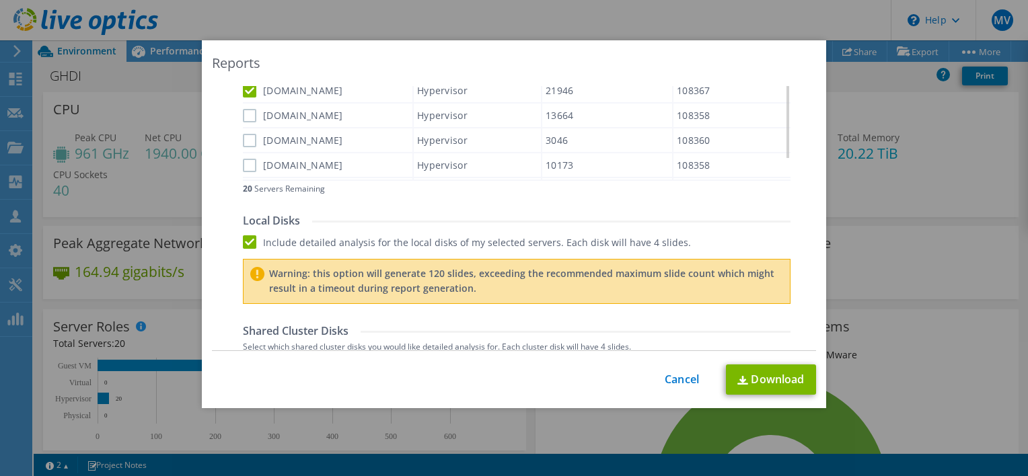
click at [245, 110] on label "hdixvxa201.hdi.br" at bounding box center [293, 115] width 100 height 13
click at [0, 0] on input "hdixvxa201.hdi.br" at bounding box center [0, 0] width 0 height 0
drag, startPoint x: 242, startPoint y: 137, endPoint x: 242, endPoint y: 153, distance: 16.1
click at [243, 137] on label "hdixvxa203.hdi.br" at bounding box center [293, 140] width 100 height 13
click at [0, 0] on input "hdixvxa203.hdi.br" at bounding box center [0, 0] width 0 height 0
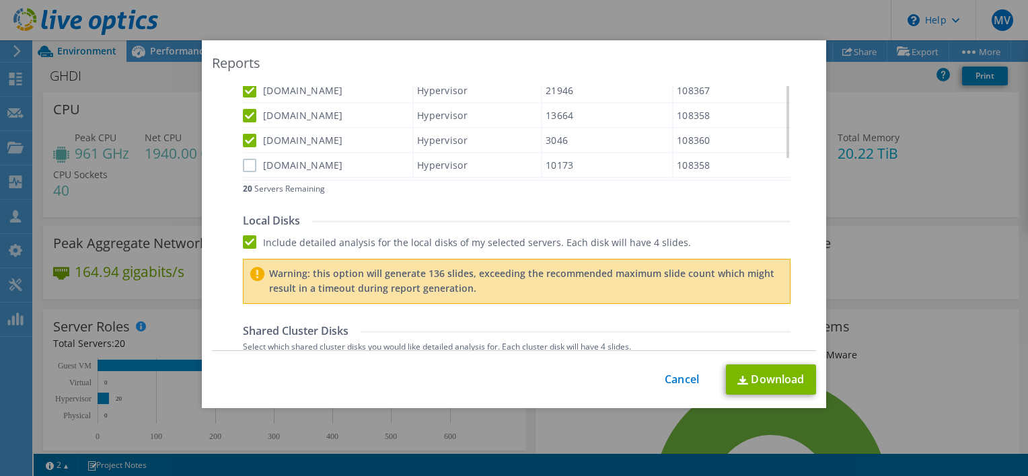
click at [243, 160] on label "hdixvxa204.hdi.br" at bounding box center [293, 165] width 100 height 13
click at [0, 0] on input "hdixvxa204.hdi.br" at bounding box center [0, 0] width 0 height 0
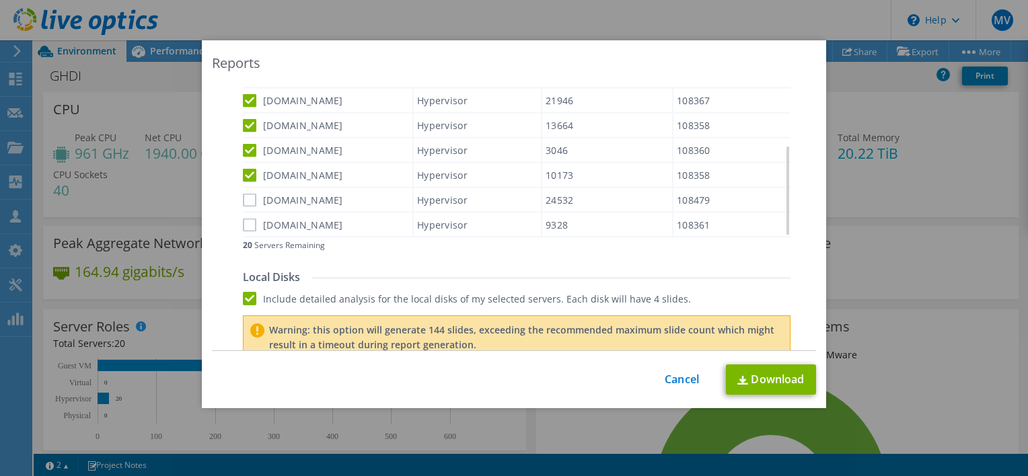
click at [249, 193] on label "hdixvxa206.hdi.br" at bounding box center [293, 199] width 100 height 13
click at [0, 0] on input "hdixvxa206.hdi.br" at bounding box center [0, 0] width 0 height 0
click at [245, 221] on label "hdixvxa205.hdi.br" at bounding box center [293, 224] width 100 height 13
click at [0, 0] on input "hdixvxa205.hdi.br" at bounding box center [0, 0] width 0 height 0
drag, startPoint x: 781, startPoint y: 205, endPoint x: 783, endPoint y: 218, distance: 12.9
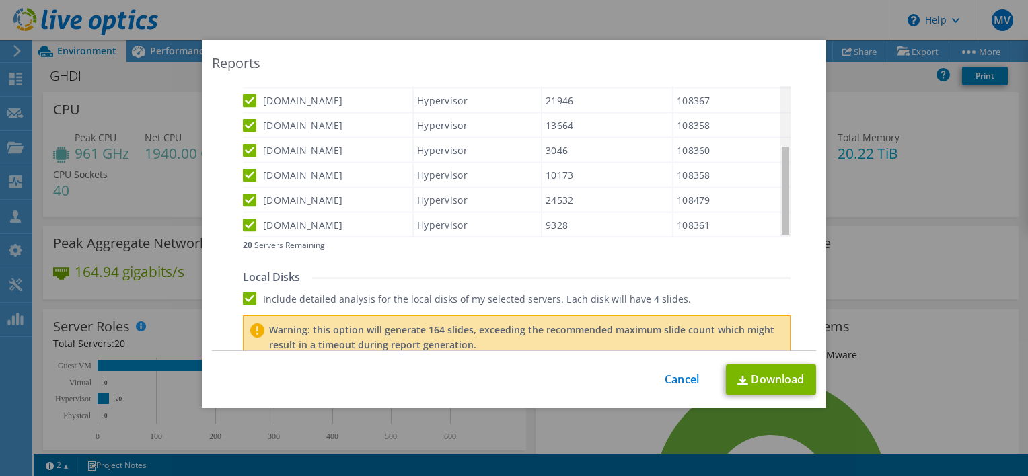
click at [783, 218] on body "MV Channel Partner Marcelo Vieira marcelo.vieira@global.ntt Dimension Data My P…" at bounding box center [514, 238] width 1028 height 476
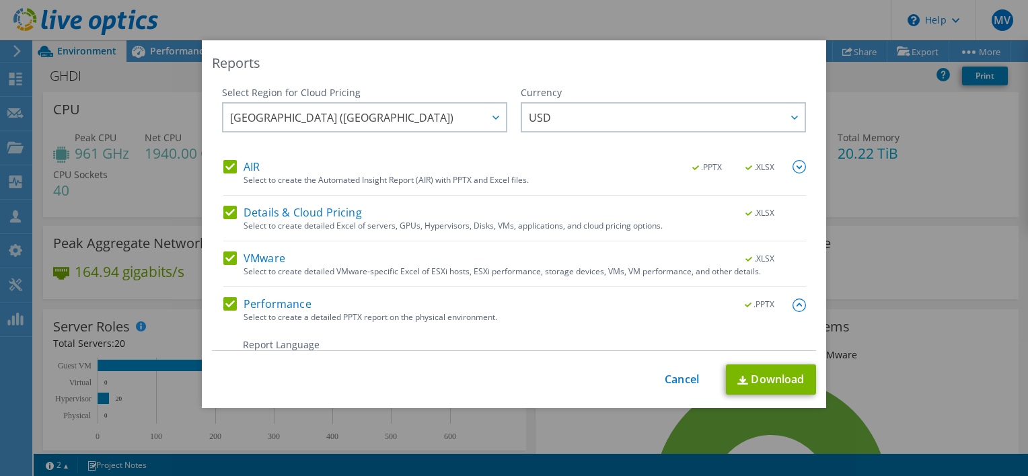
click at [225, 161] on label "AIR" at bounding box center [241, 166] width 36 height 13
click at [0, 0] on input "AIR" at bounding box center [0, 0] width 0 height 0
click at [223, 215] on label "Details & Cloud Pricing" at bounding box center [292, 212] width 139 height 13
click at [0, 0] on input "Details & Cloud Pricing" at bounding box center [0, 0] width 0 height 0
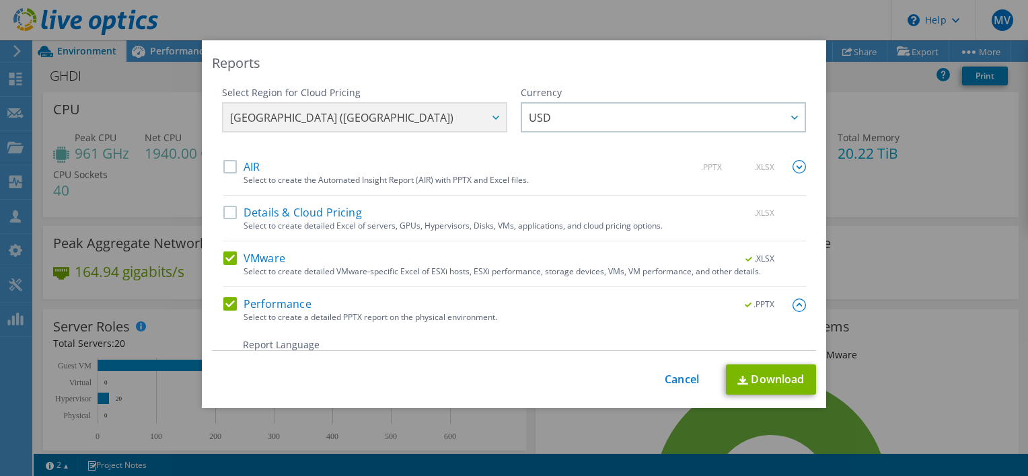
click at [223, 304] on label "Performance" at bounding box center [267, 303] width 88 height 13
click at [0, 0] on input "Performance" at bounding box center [0, 0] width 0 height 0
click at [673, 380] on link "Cancel" at bounding box center [682, 379] width 34 height 13
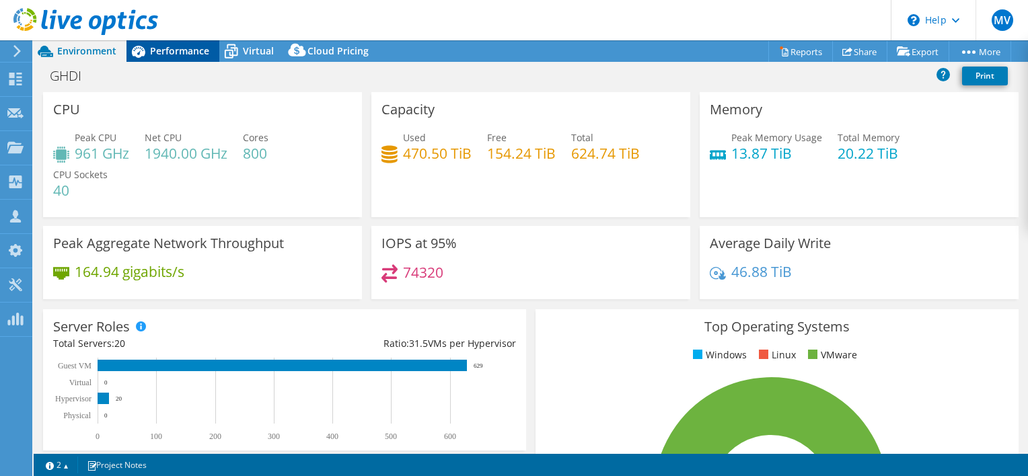
click at [191, 48] on span "Performance" at bounding box center [179, 50] width 59 height 13
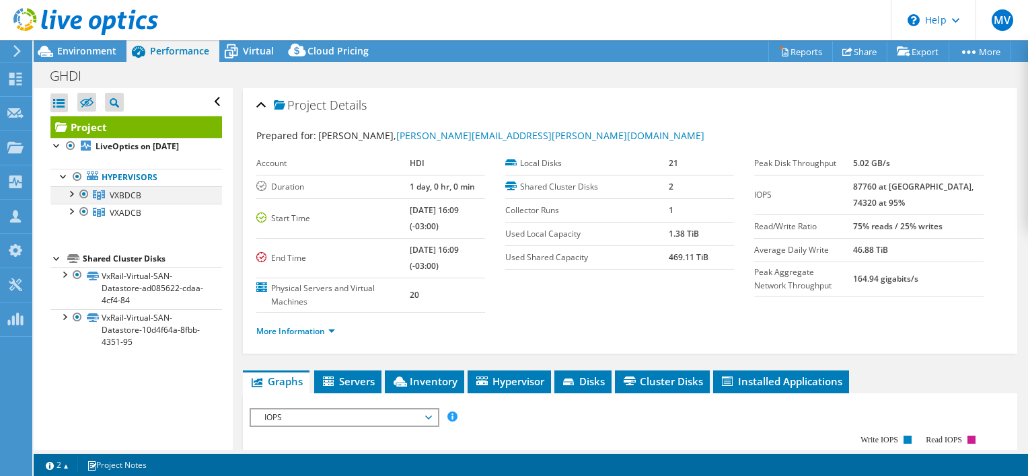
click at [70, 194] on div at bounding box center [70, 192] width 13 height 13
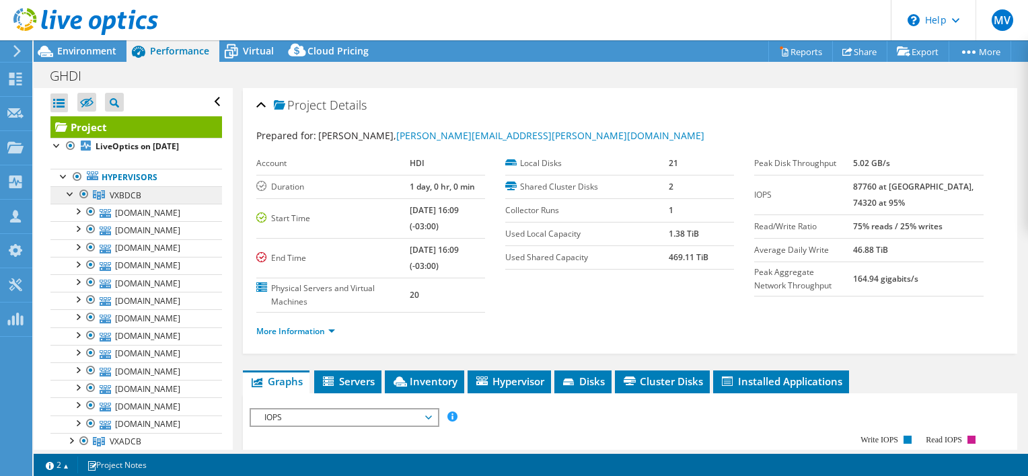
click at [120, 192] on span "VXBDCB" at bounding box center [126, 195] width 32 height 11
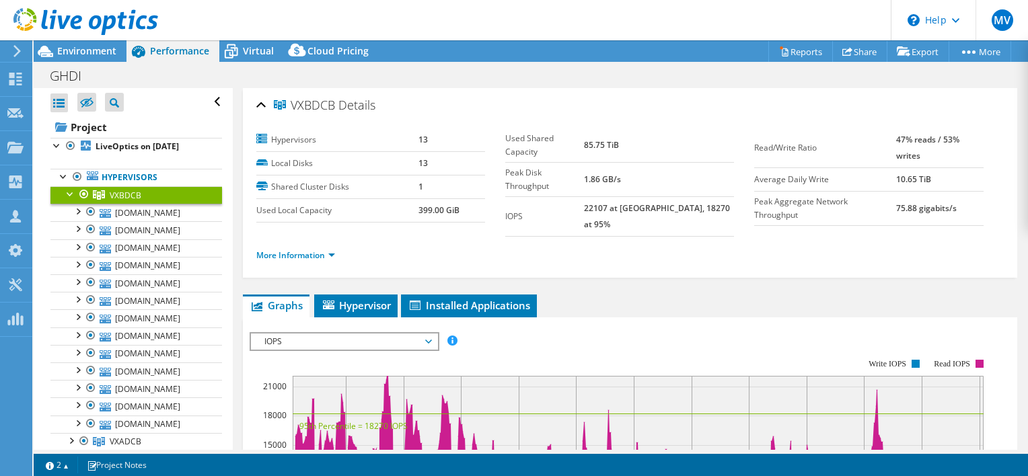
drag, startPoint x: 120, startPoint y: 192, endPoint x: 92, endPoint y: 195, distance: 28.4
click at [92, 195] on link "VXBDCB" at bounding box center [136, 194] width 172 height 17
click at [67, 192] on div at bounding box center [70, 192] width 13 height 13
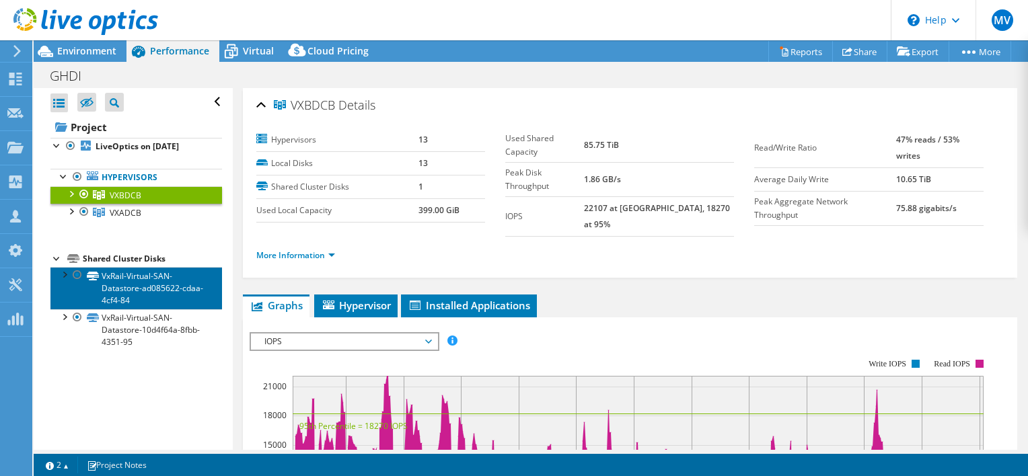
click at [172, 281] on link "VxRail-Virtual-SAN-Datastore-ad085622-cdaa-4cf4-84" at bounding box center [136, 288] width 172 height 42
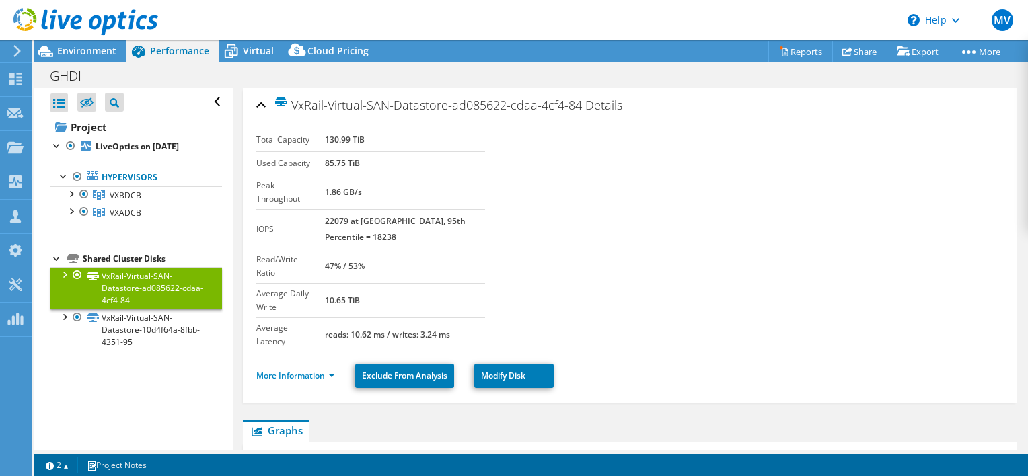
click at [62, 267] on div at bounding box center [63, 273] width 13 height 13
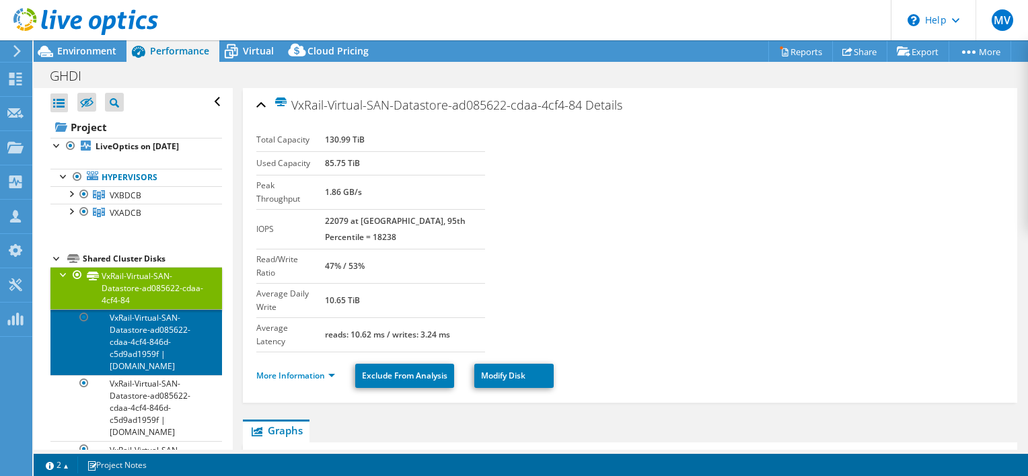
click at [167, 347] on link "VxRail-Virtual-SAN-Datastore-ad085622-cdaa-4cf4-846d-c5d9ad1959f | hdixvxb180.h…" at bounding box center [136, 343] width 172 height 66
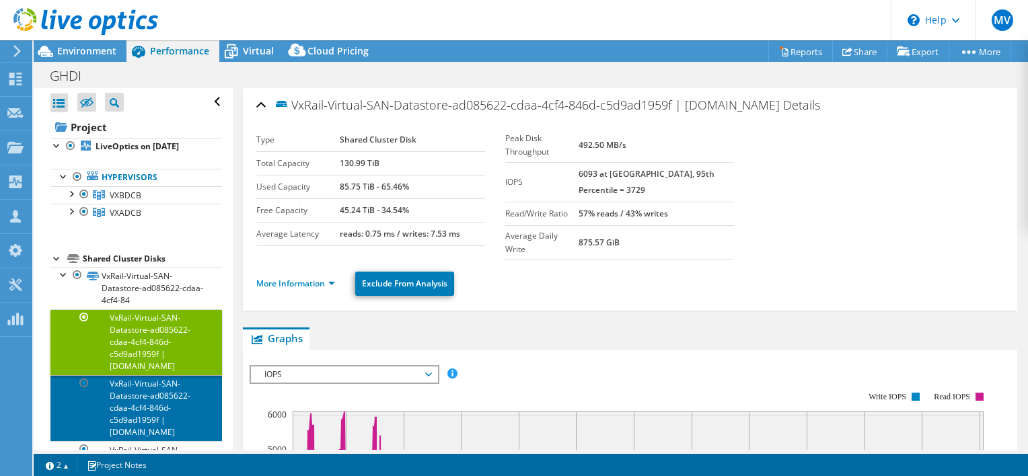
click at [140, 408] on link "VxRail-Virtual-SAN-Datastore-ad085622-cdaa-4cf4-846d-c5d9ad1959f | hdixvxb174.h…" at bounding box center [136, 408] width 172 height 66
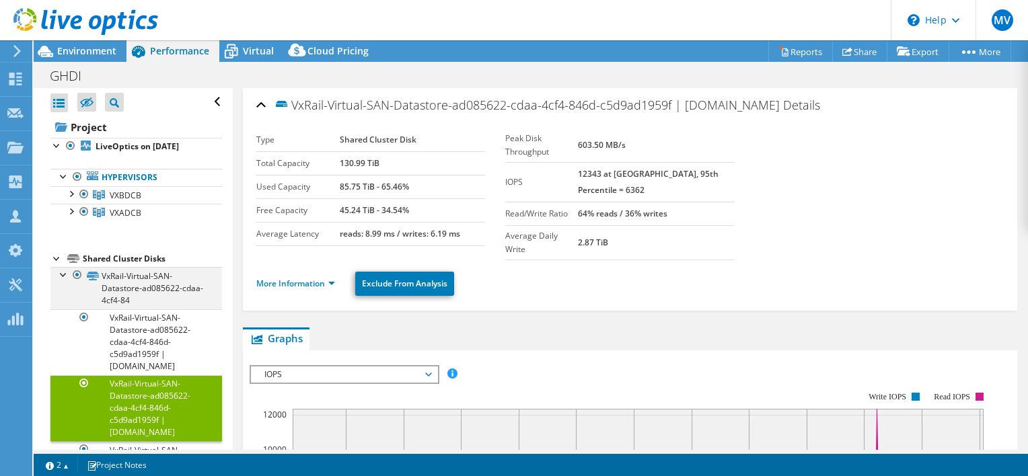
click at [59, 269] on div at bounding box center [63, 273] width 13 height 13
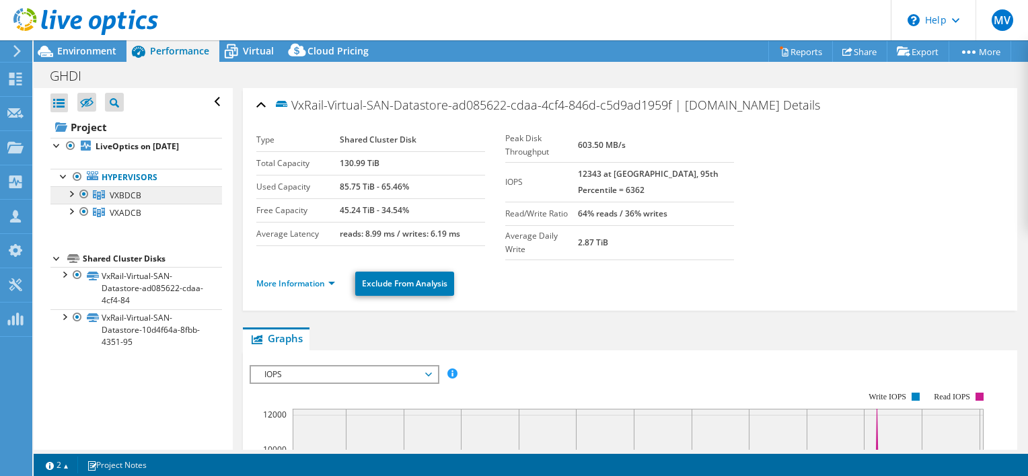
click at [120, 196] on span "VXBDCB" at bounding box center [126, 195] width 32 height 11
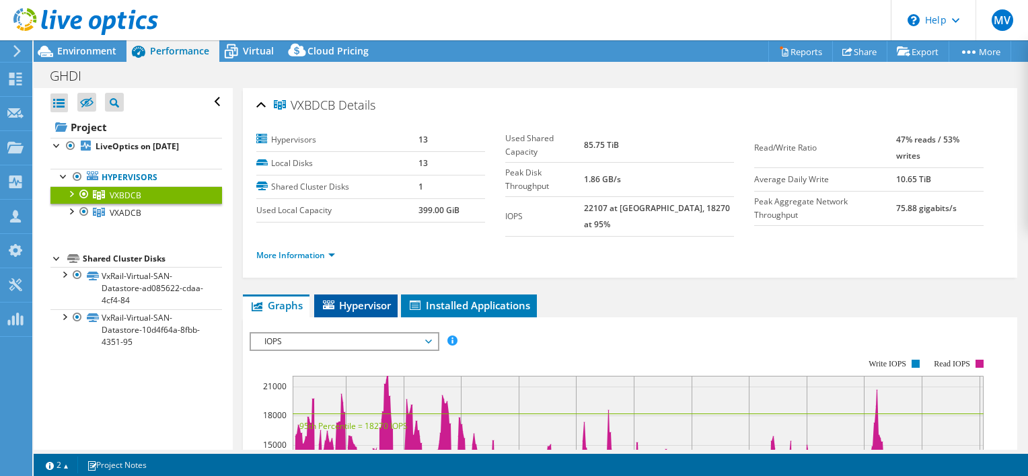
click at [361, 299] on span "Hypervisor" at bounding box center [356, 305] width 70 height 13
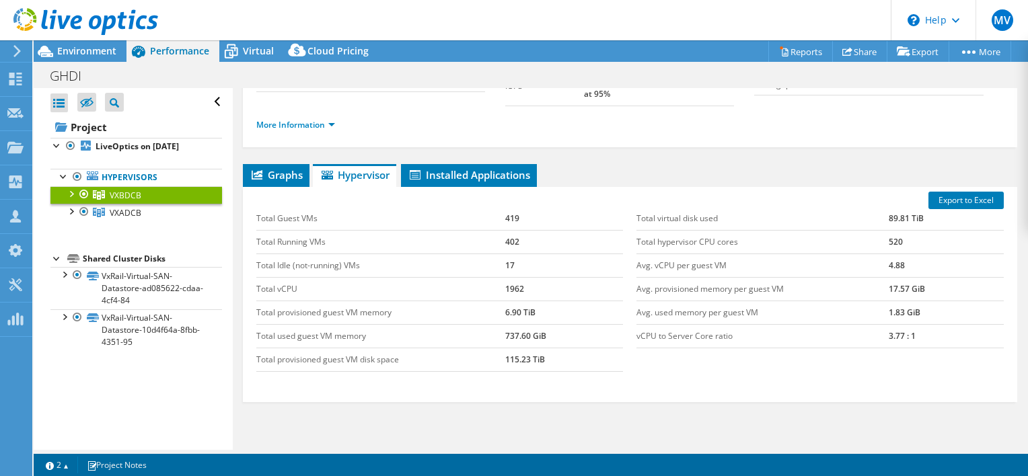
scroll to position [130, 0]
click at [446, 169] on span "Installed Applications" at bounding box center [469, 175] width 122 height 13
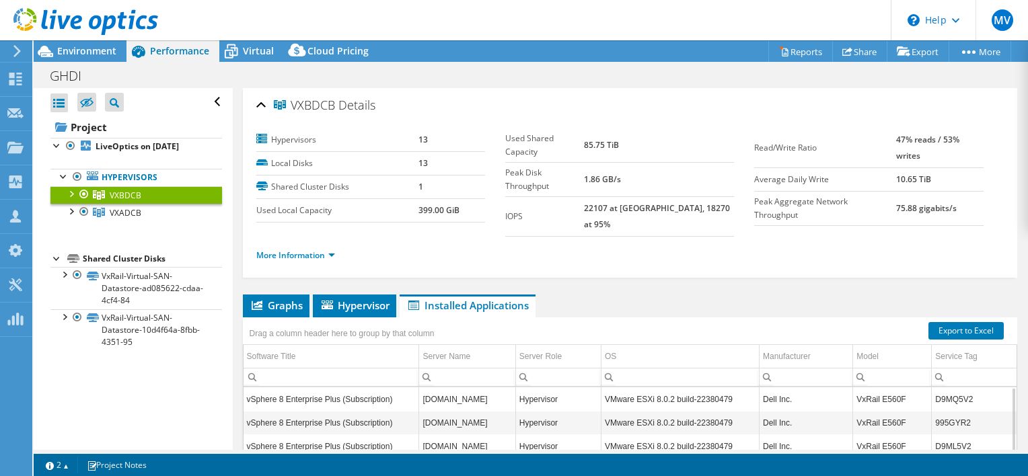
scroll to position [0, 0]
click at [272, 299] on span "Graphs" at bounding box center [276, 305] width 53 height 13
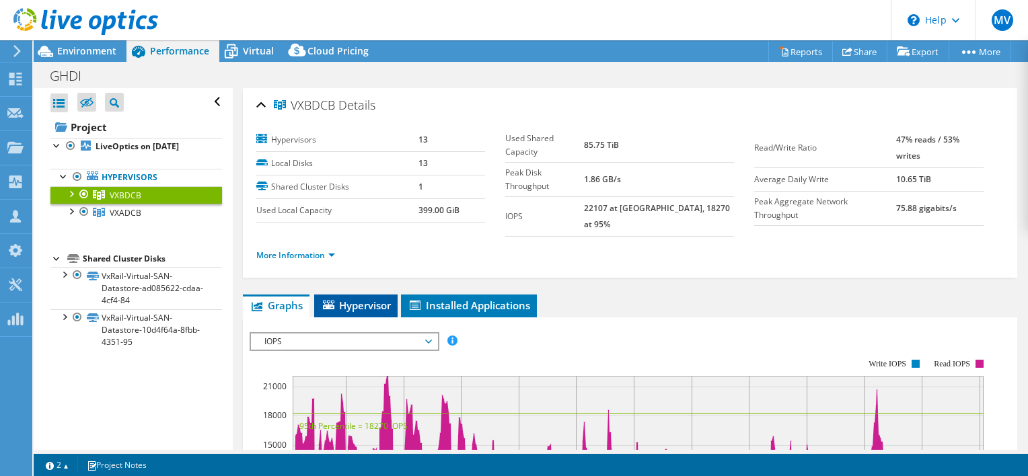
click at [369, 299] on span "Hypervisor" at bounding box center [356, 305] width 70 height 13
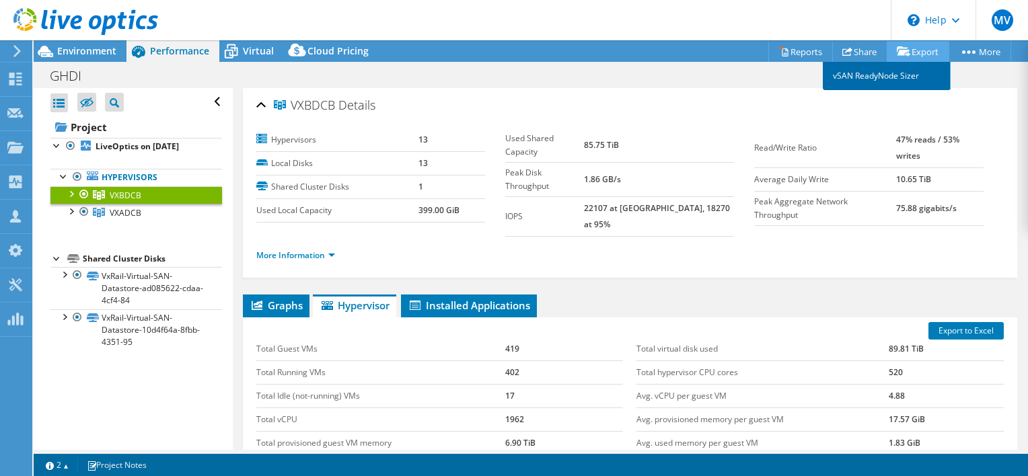
click at [878, 77] on link "vSAN ReadyNode Sizer" at bounding box center [887, 76] width 128 height 28
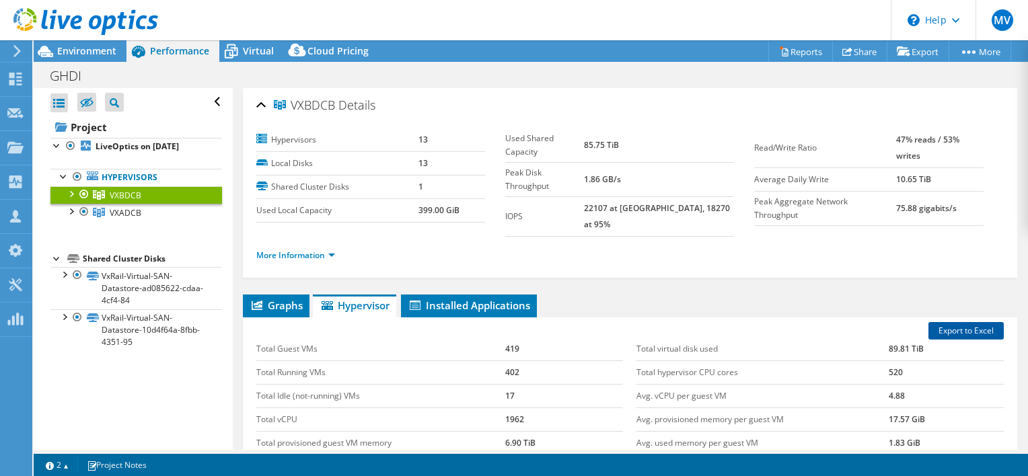
click at [964, 322] on link "Export to Excel" at bounding box center [966, 330] width 75 height 17
click at [789, 338] on td "Total virtual disk used" at bounding box center [763, 350] width 252 height 24
drag, startPoint x: 153, startPoint y: 209, endPoint x: 157, endPoint y: 220, distance: 11.5
click at [153, 204] on link "VXADCB" at bounding box center [136, 194] width 172 height 17
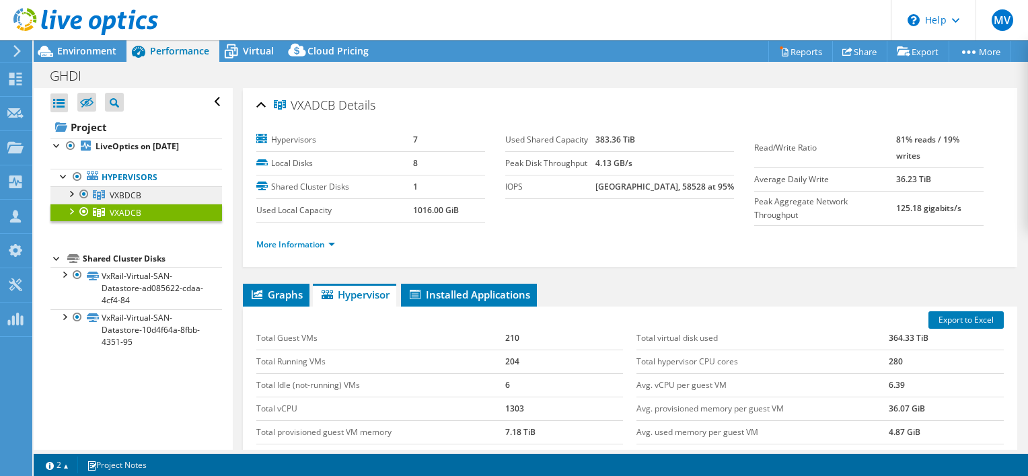
click at [113, 192] on span "VXBDCB" at bounding box center [126, 195] width 32 height 11
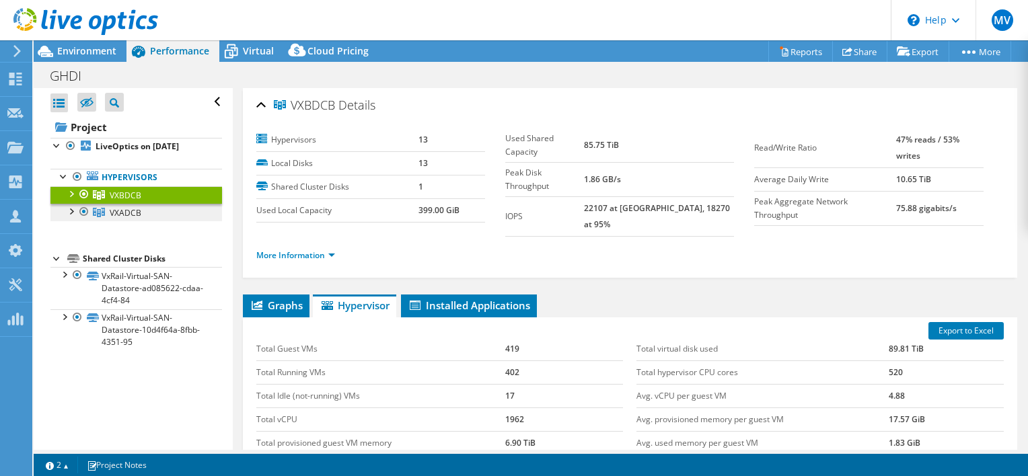
click at [140, 204] on link "VXADCB" at bounding box center [136, 194] width 172 height 17
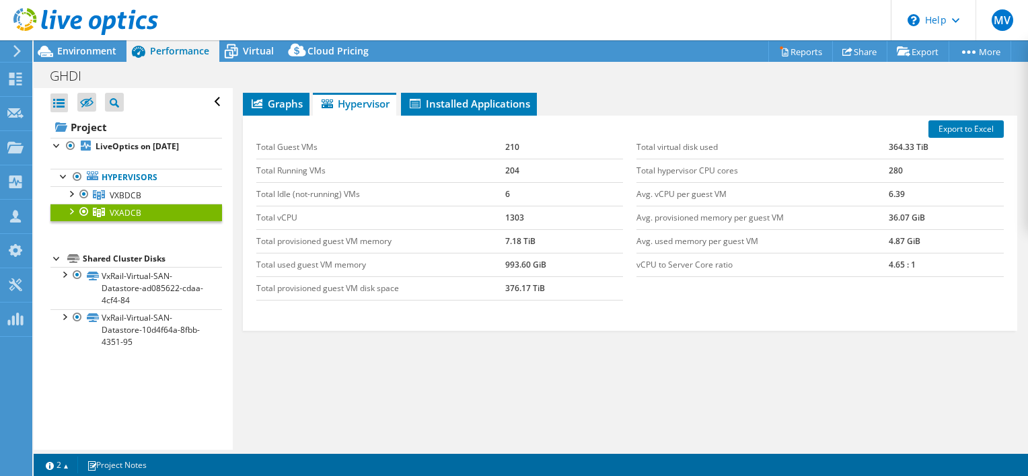
scroll to position [192, 0]
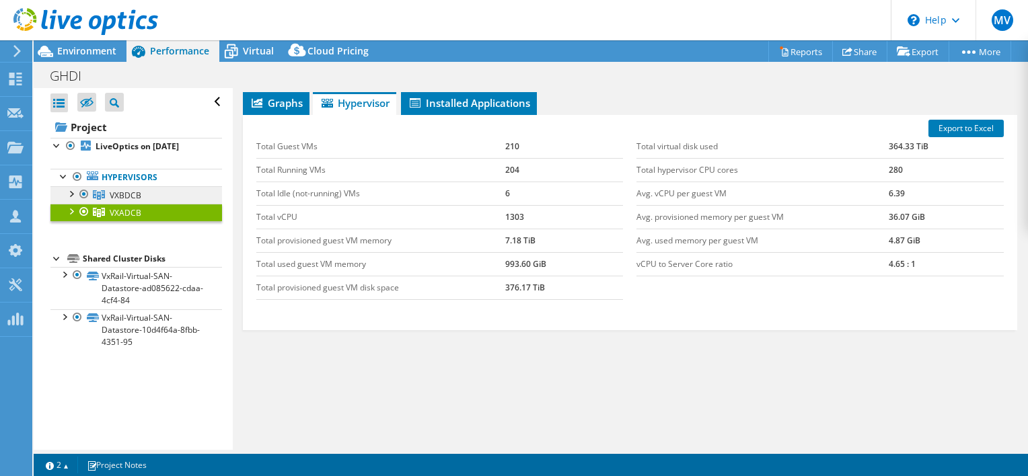
click at [124, 195] on span "VXBDCB" at bounding box center [126, 195] width 32 height 11
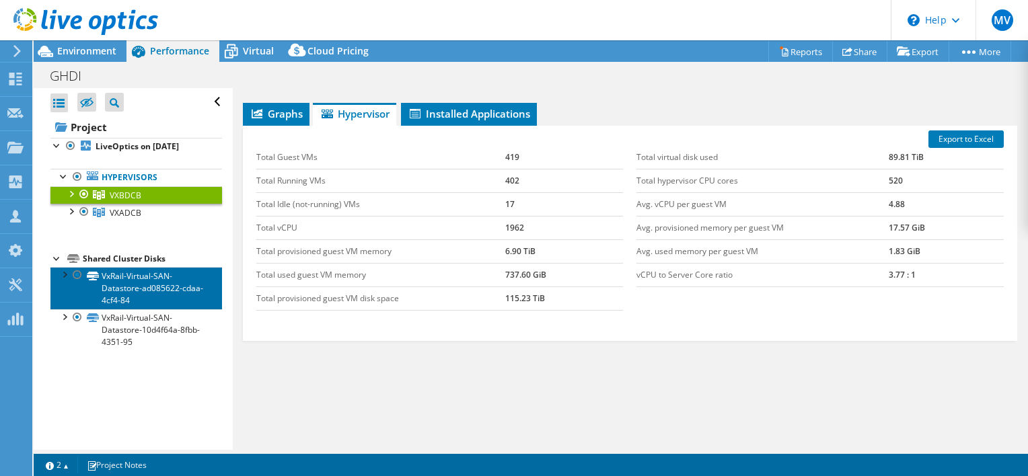
click at [131, 295] on link "VxRail-Virtual-SAN-Datastore-ad085622-cdaa-4cf4-84" at bounding box center [136, 288] width 172 height 42
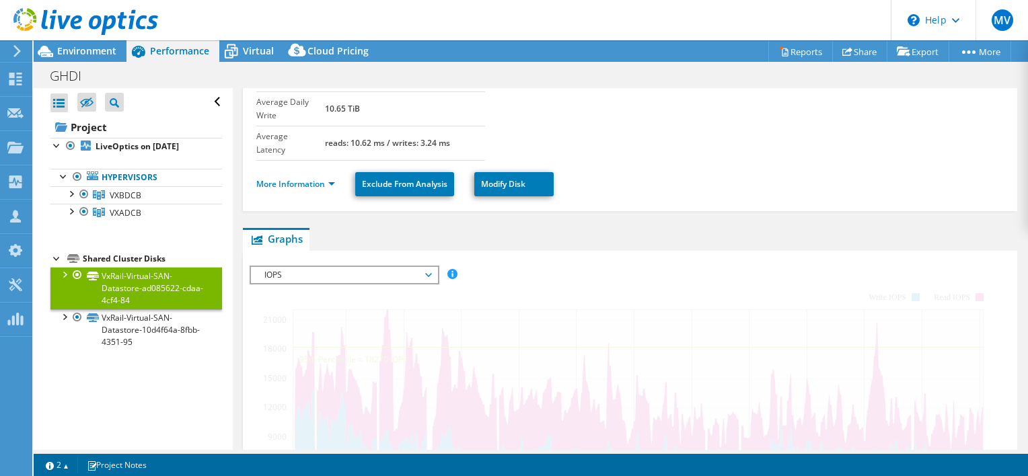
scroll to position [295, 0]
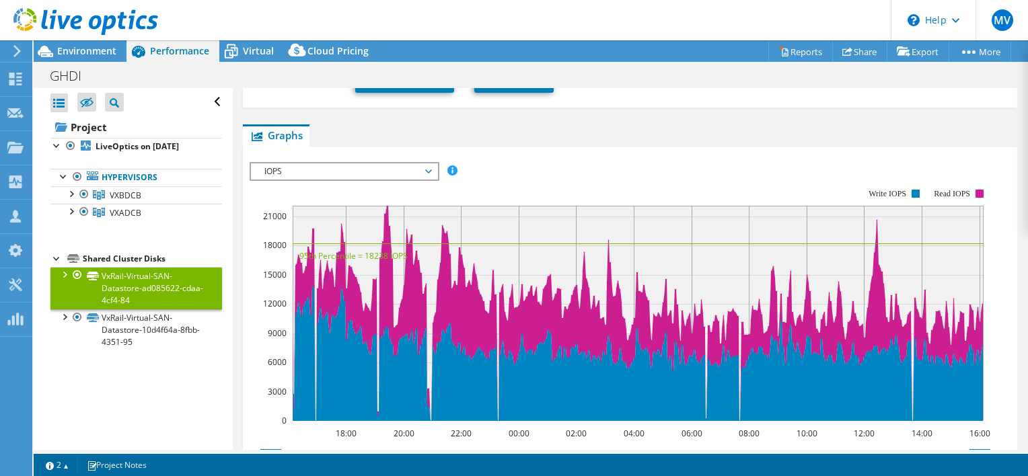
click at [434, 164] on span "IOPS" at bounding box center [344, 172] width 186 height 16
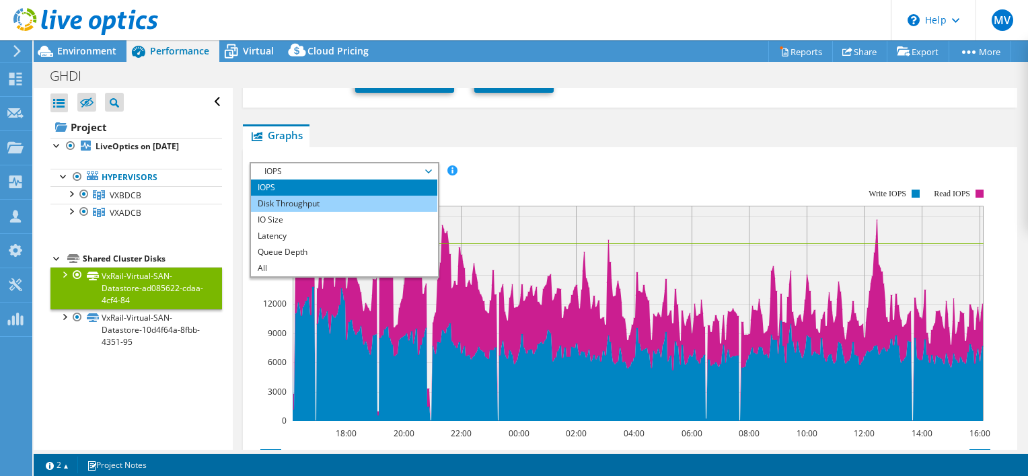
click at [320, 196] on li "Disk Throughput" at bounding box center [344, 204] width 186 height 16
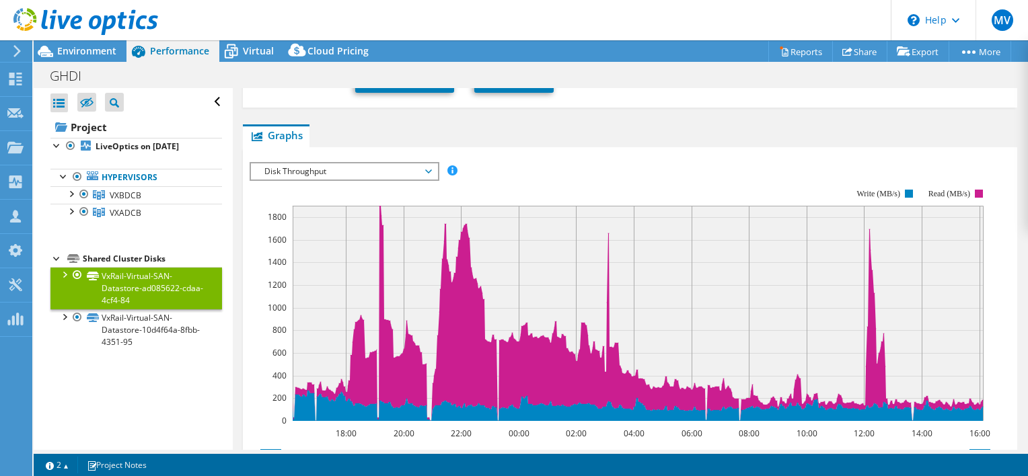
click at [320, 164] on span "Disk Throughput" at bounding box center [344, 172] width 173 height 16
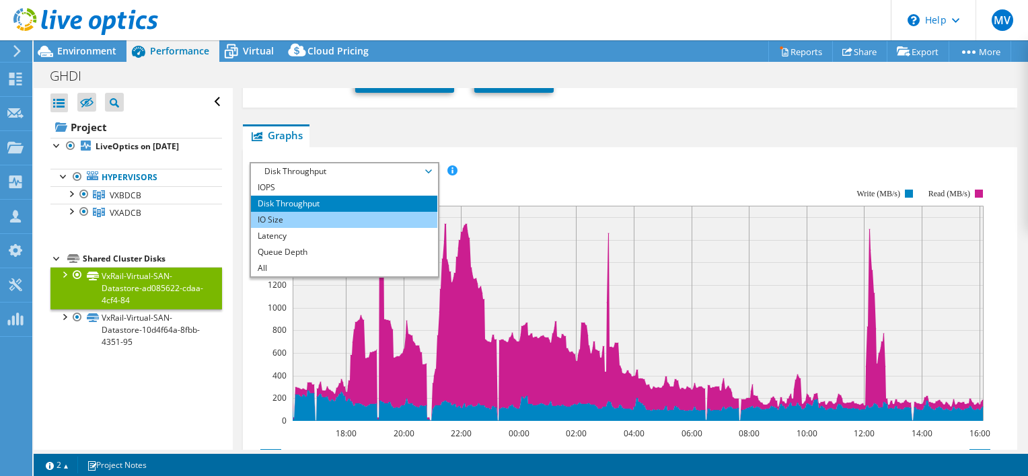
click at [282, 212] on li "IO Size" at bounding box center [344, 220] width 186 height 16
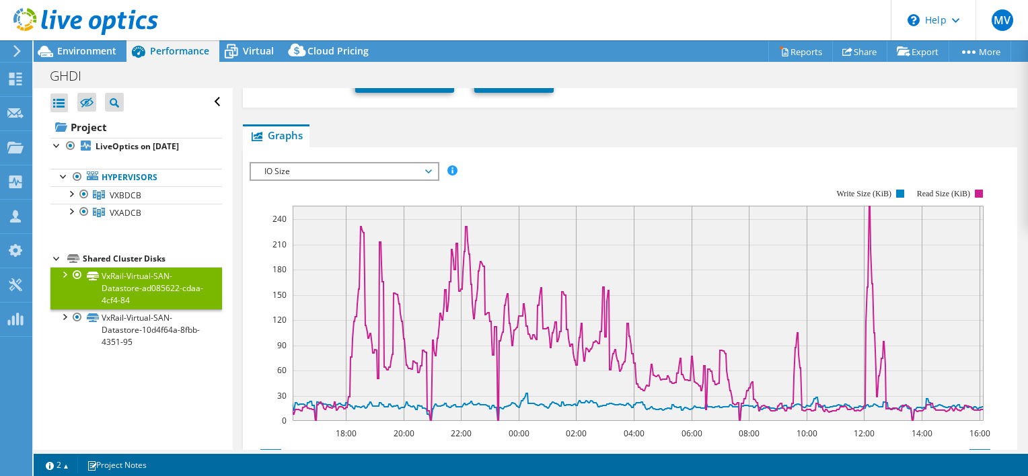
click at [964, 84] on div "GHDI Print" at bounding box center [531, 75] width 995 height 25
click at [427, 164] on span "IO Size" at bounding box center [344, 172] width 173 height 16
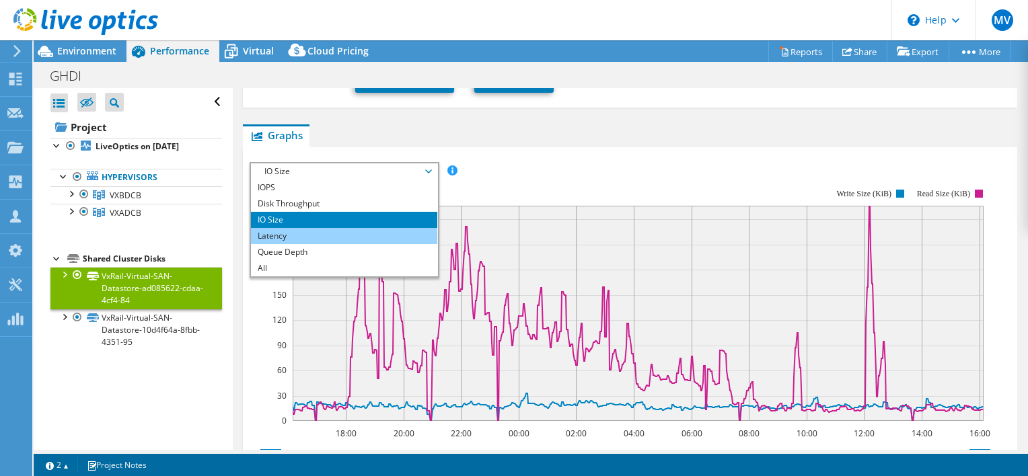
click at [306, 228] on li "Latency" at bounding box center [344, 236] width 186 height 16
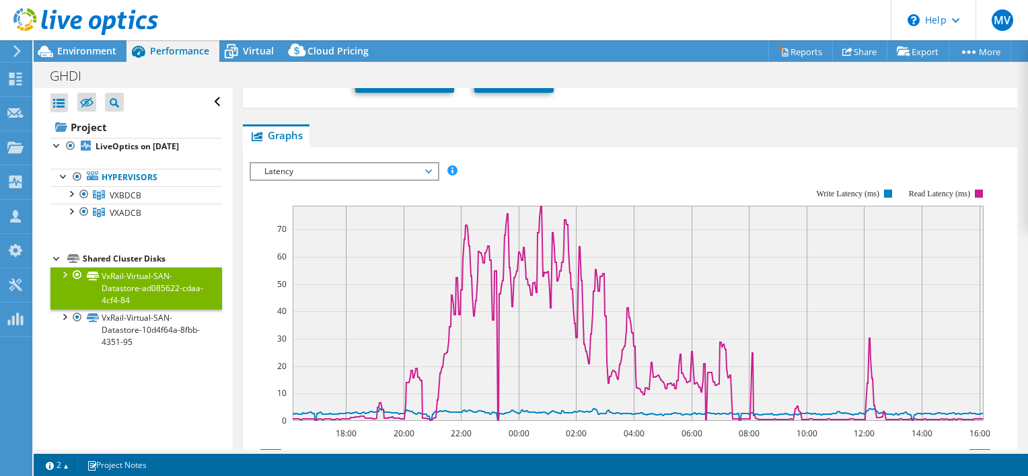
click at [339, 164] on span "Latency" at bounding box center [344, 172] width 173 height 16
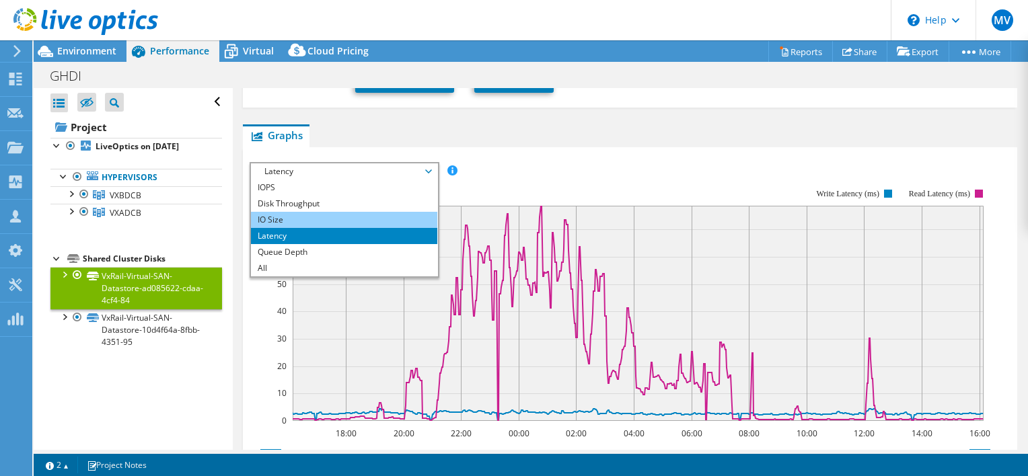
click at [291, 212] on li "IO Size" at bounding box center [344, 220] width 186 height 16
